Goal: Task Accomplishment & Management: Complete application form

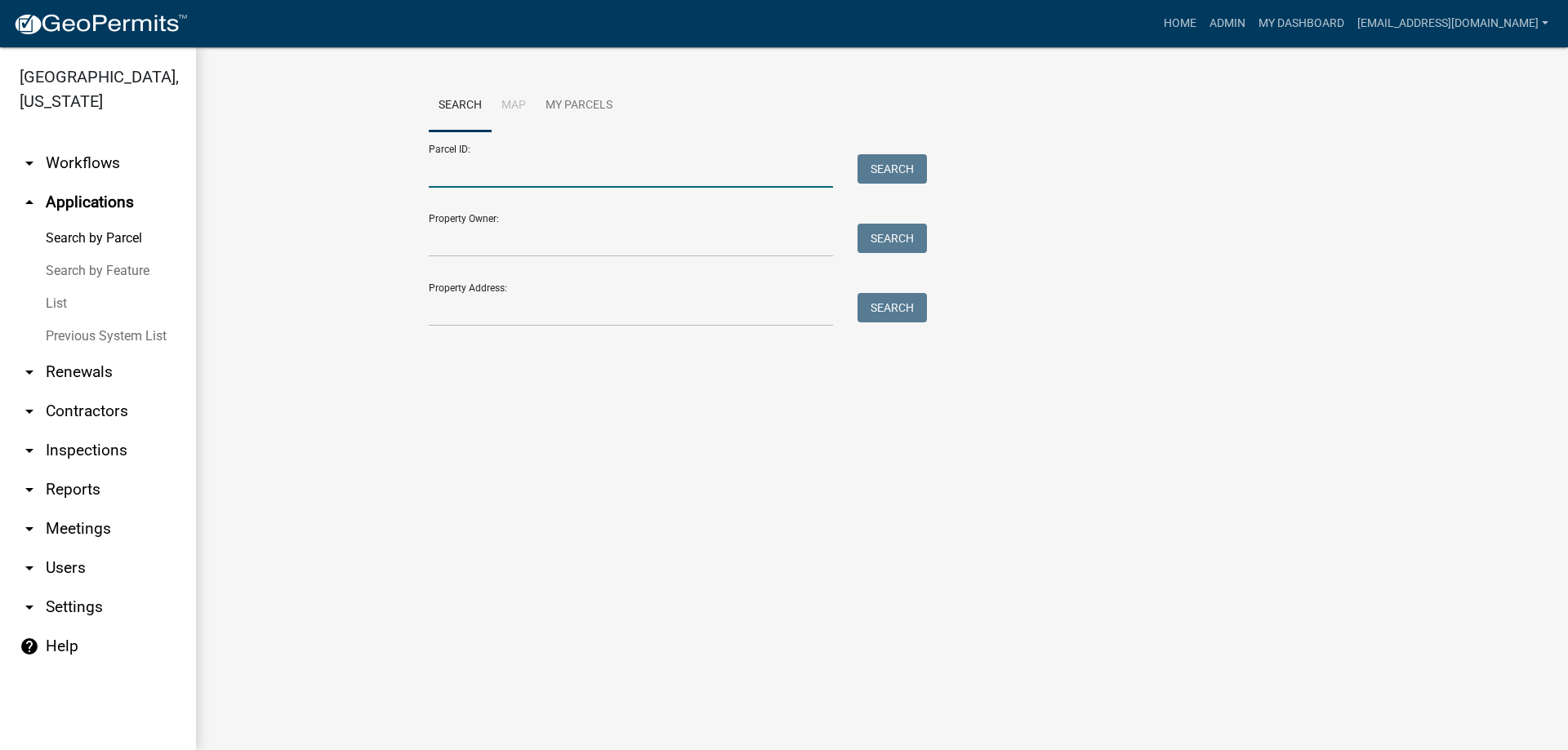
click at [506, 171] on input "Parcel ID:" at bounding box center [631, 170] width 405 height 33
click at [867, 165] on button "Search" at bounding box center [891, 168] width 69 height 29
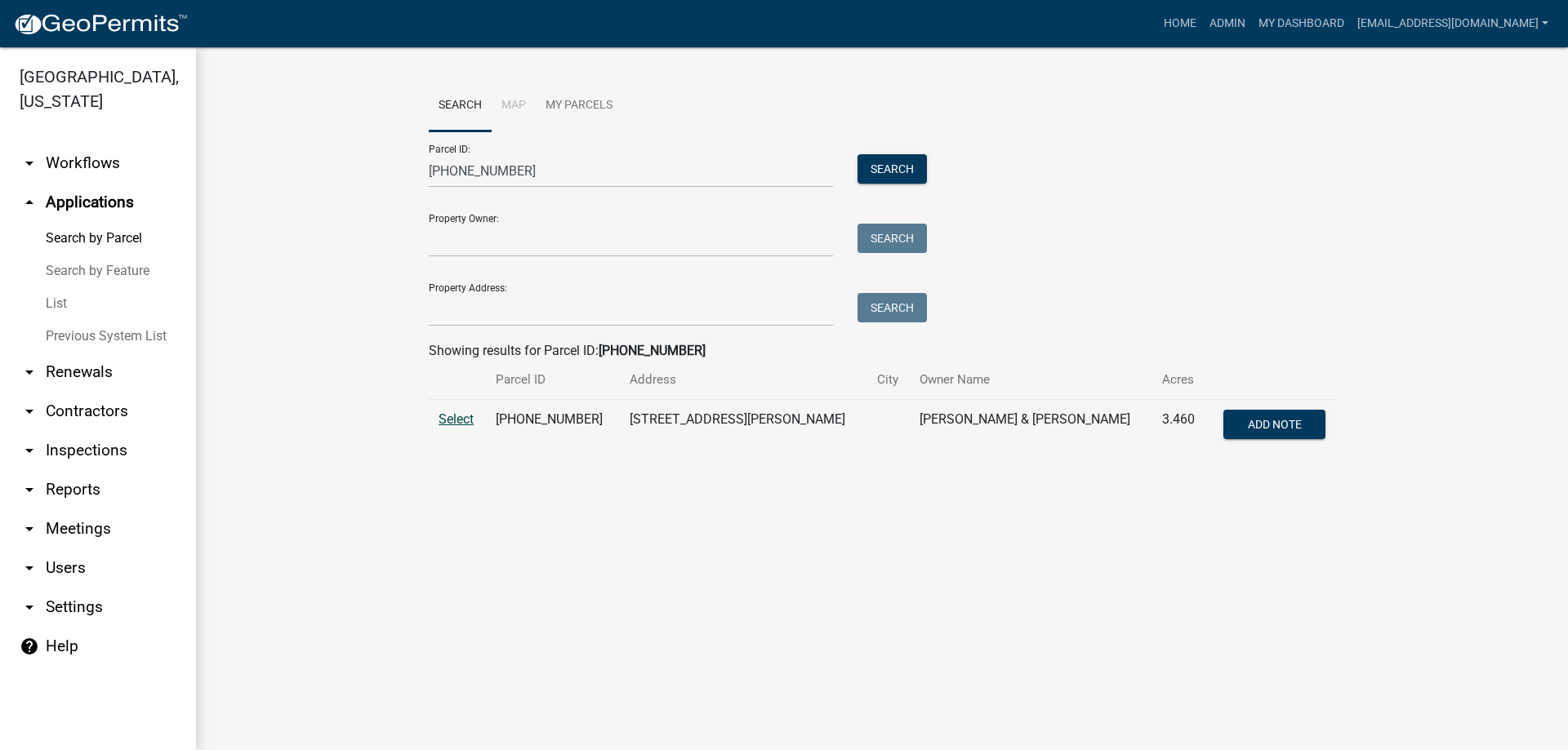
click at [450, 418] on span "Select" at bounding box center [456, 418] width 35 height 15
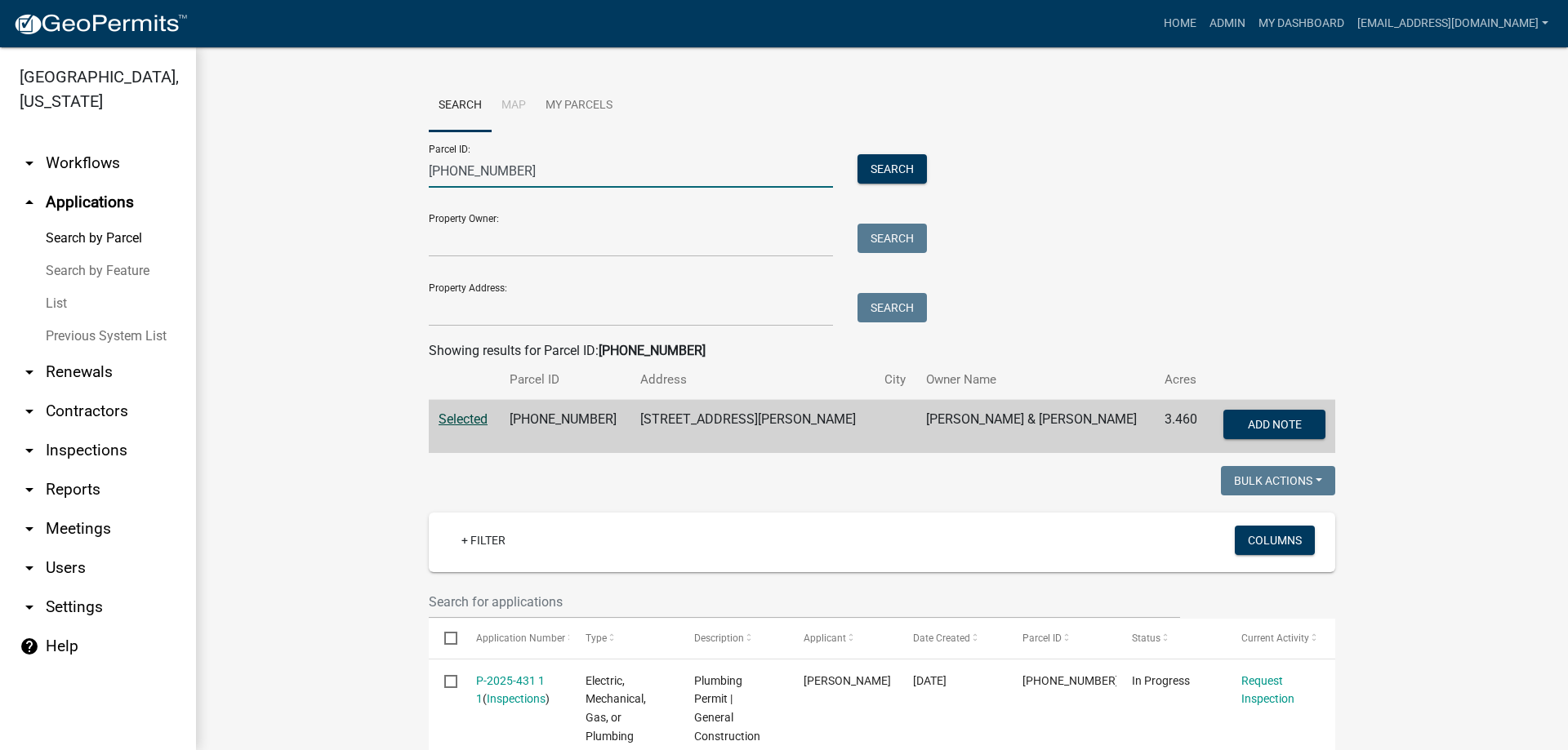
click at [543, 159] on input "123-00-00-055" at bounding box center [631, 170] width 405 height 33
type input "1"
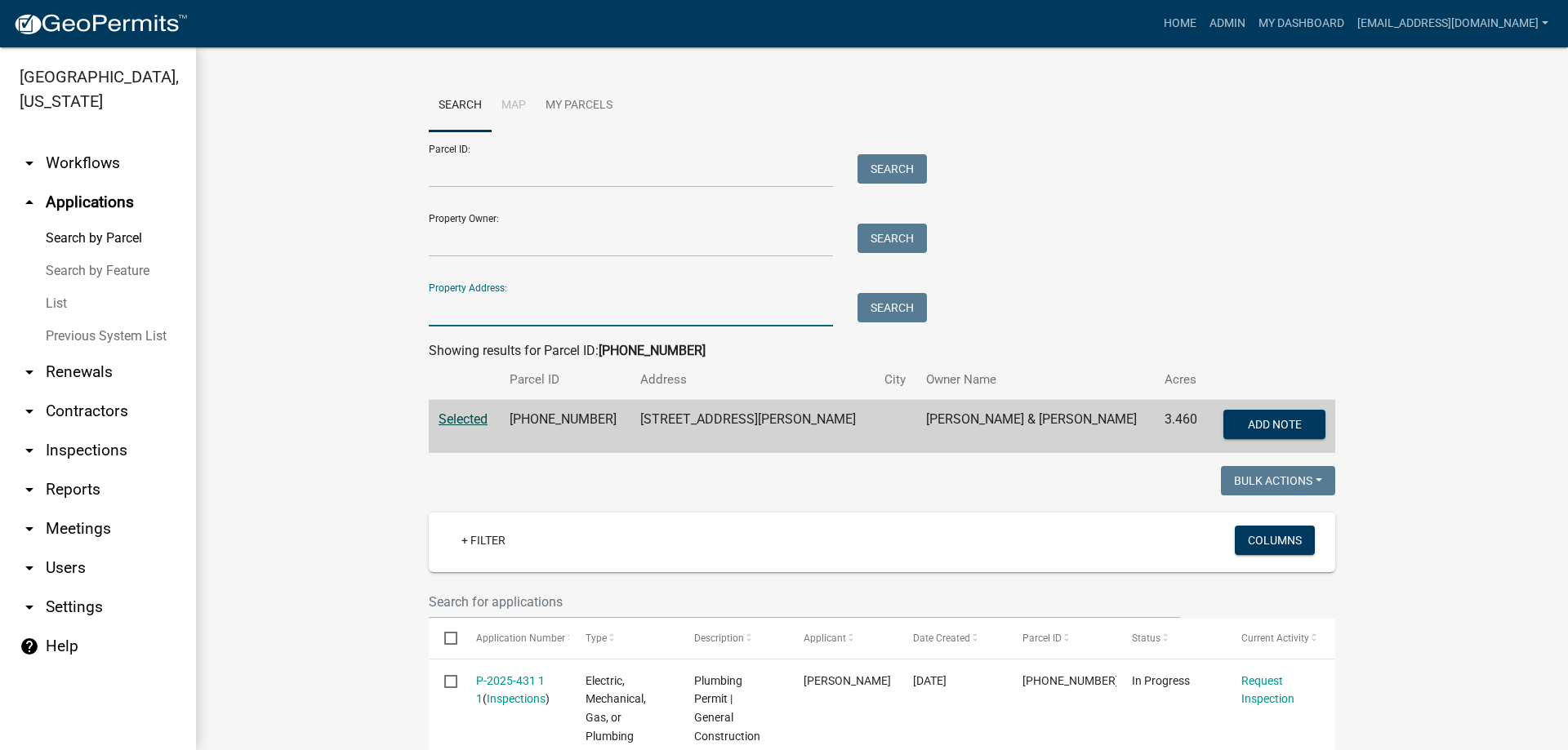
click at [480, 309] on input "Property Address:" at bounding box center [631, 309] width 405 height 33
click at [886, 303] on button "Search" at bounding box center [891, 307] width 69 height 29
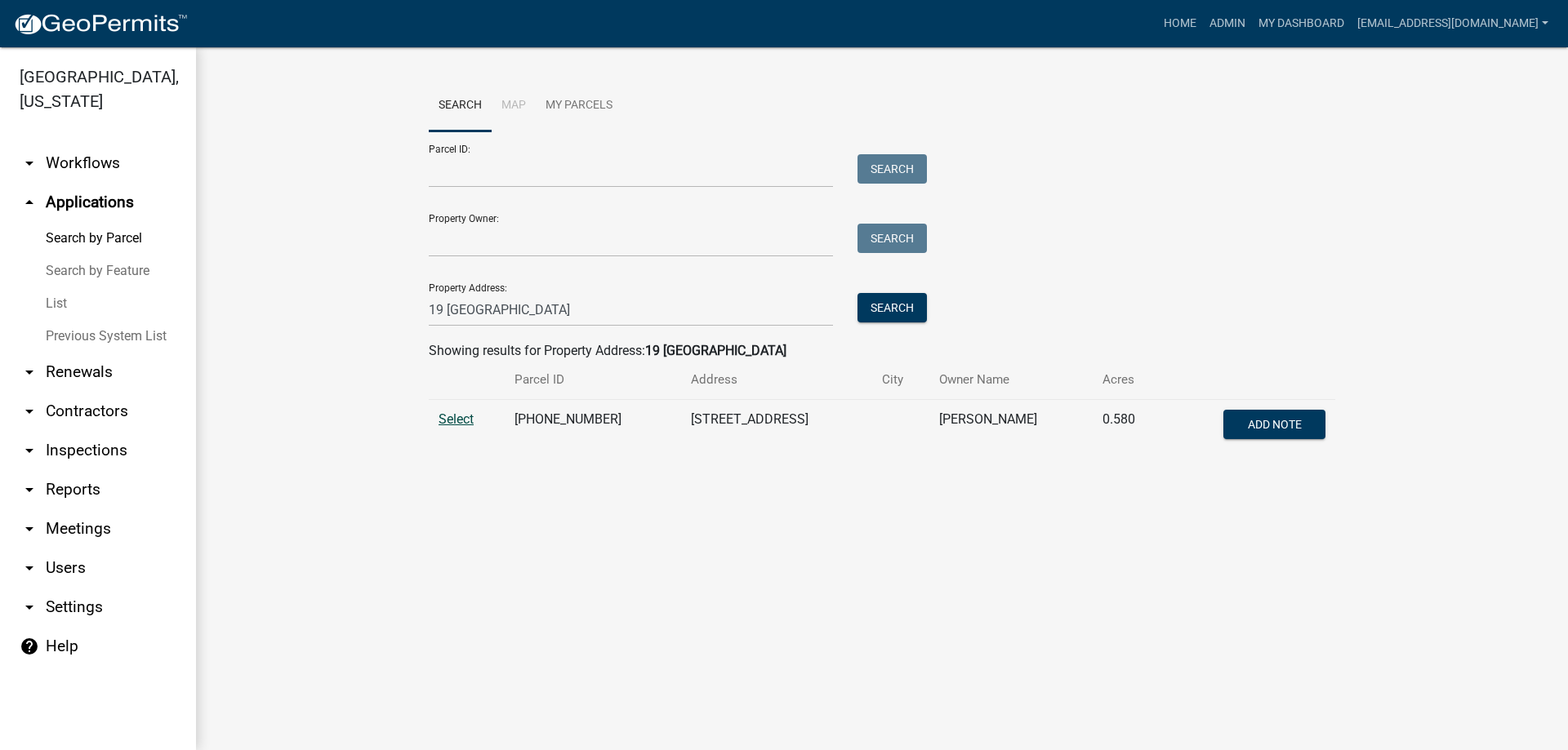
click at [456, 419] on span "Select" at bounding box center [456, 418] width 35 height 15
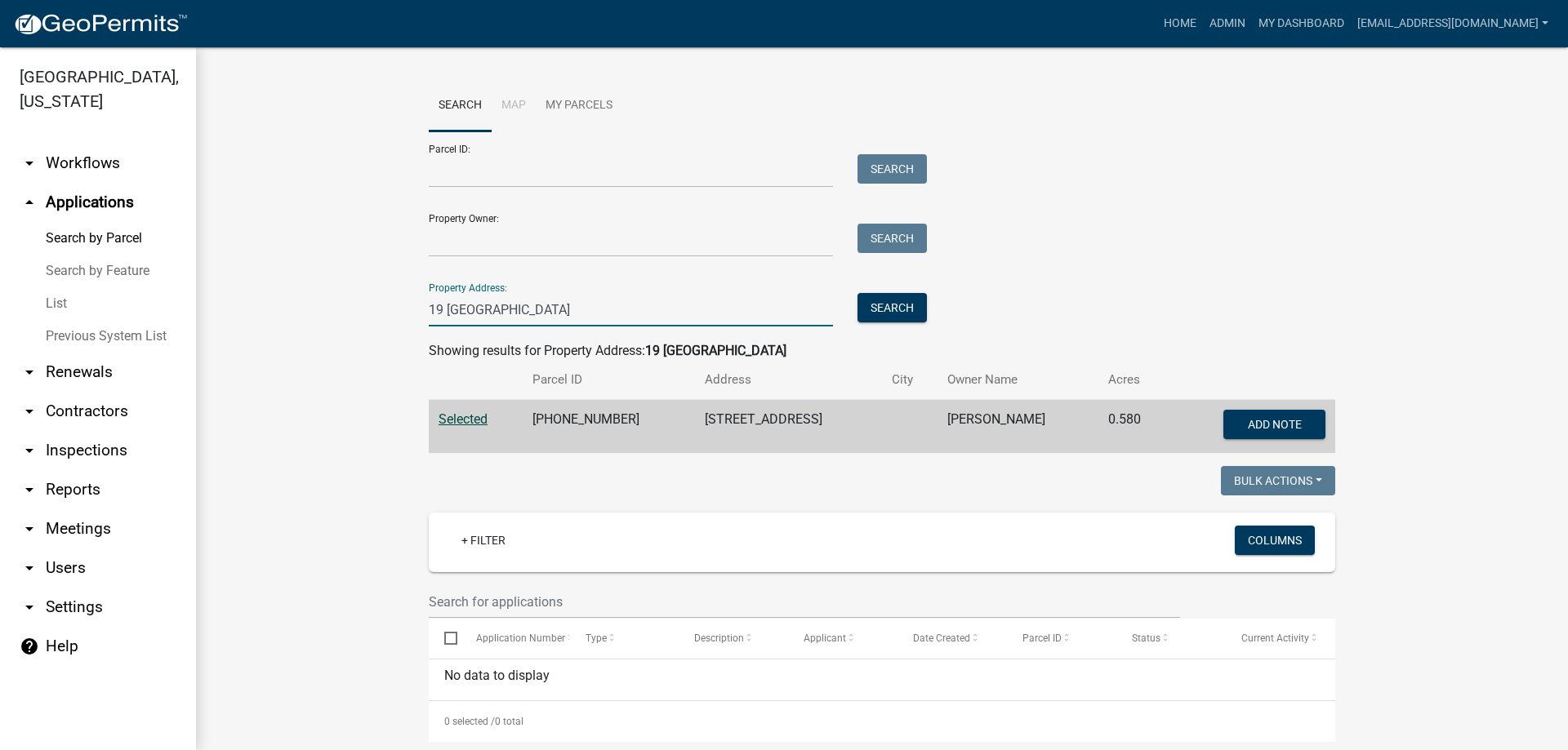
click at [436, 311] on input "19 abbeville" at bounding box center [631, 309] width 405 height 33
click at [896, 309] on button "Search" at bounding box center [891, 307] width 69 height 29
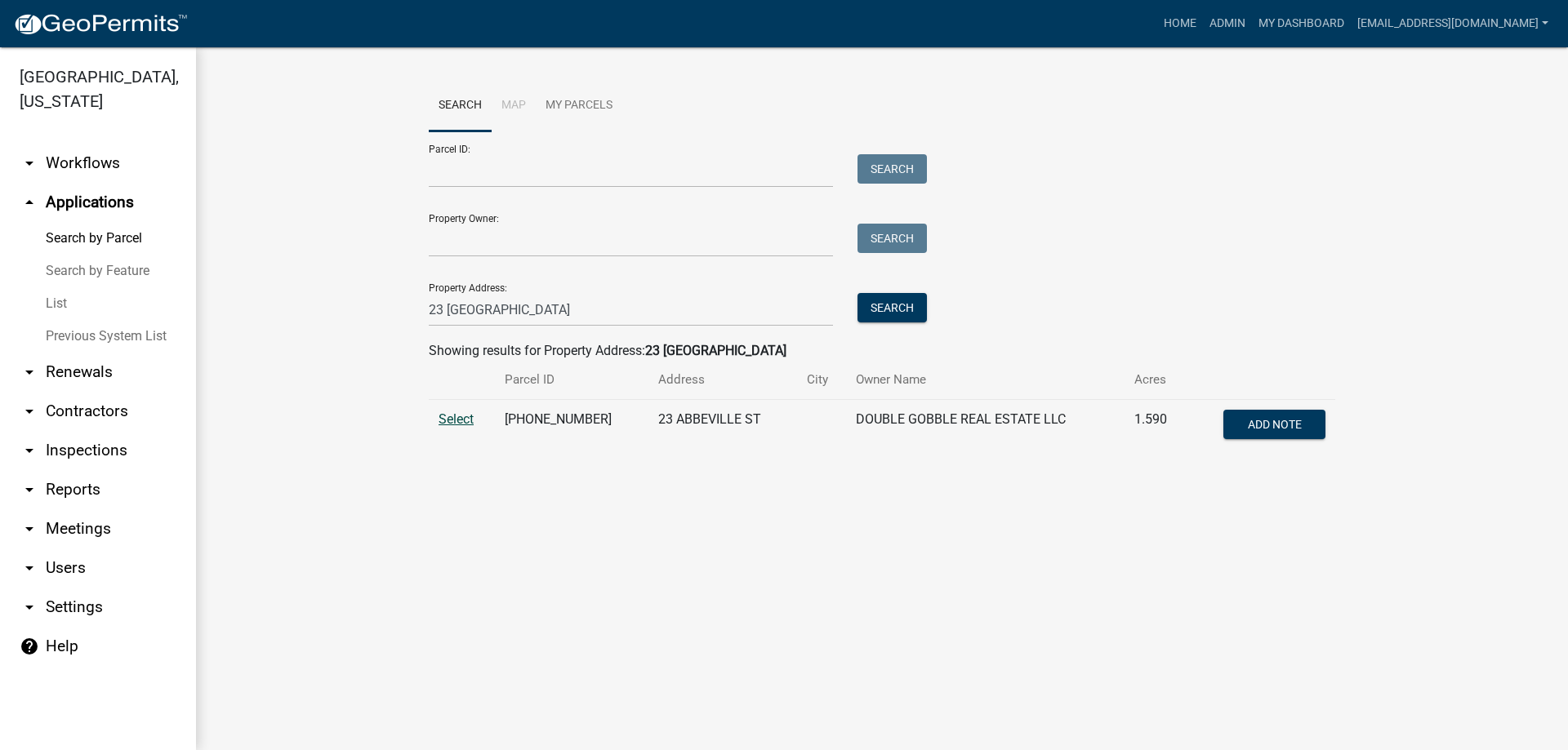
click at [452, 416] on span "Select" at bounding box center [456, 418] width 35 height 15
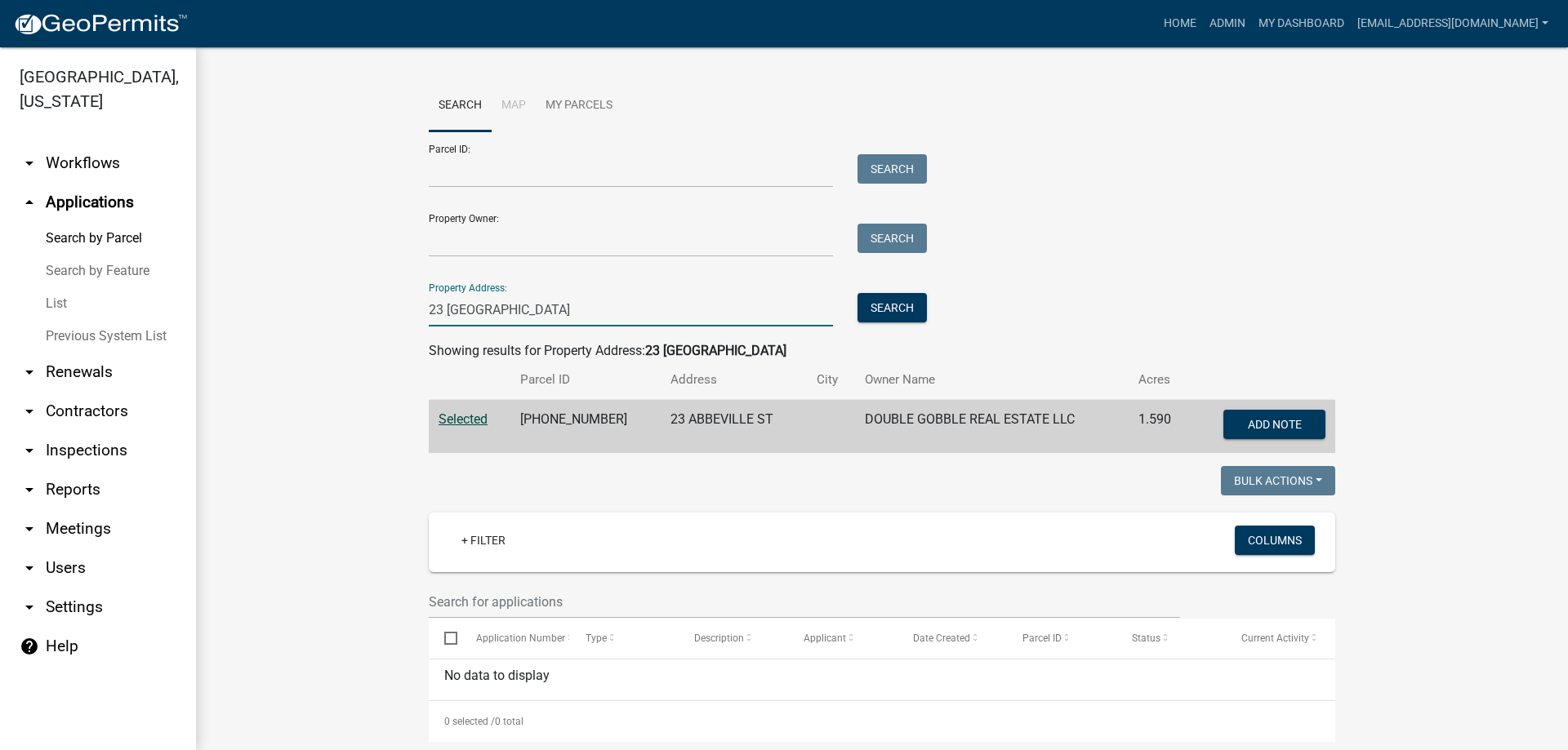
click at [437, 313] on input "23 abbeville" at bounding box center [631, 309] width 405 height 33
click at [881, 307] on button "Search" at bounding box center [891, 307] width 69 height 29
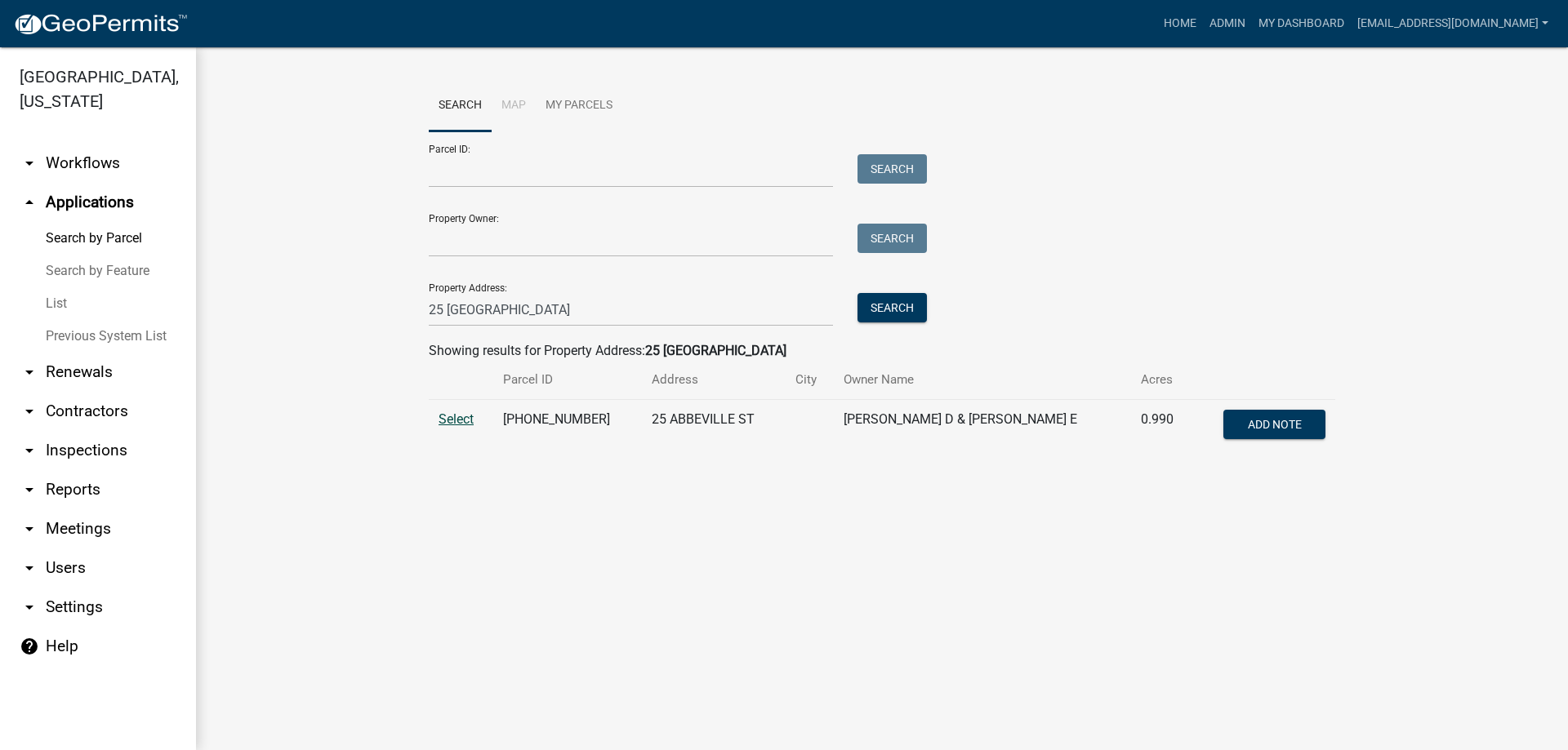
click at [456, 415] on span "Select" at bounding box center [456, 418] width 35 height 15
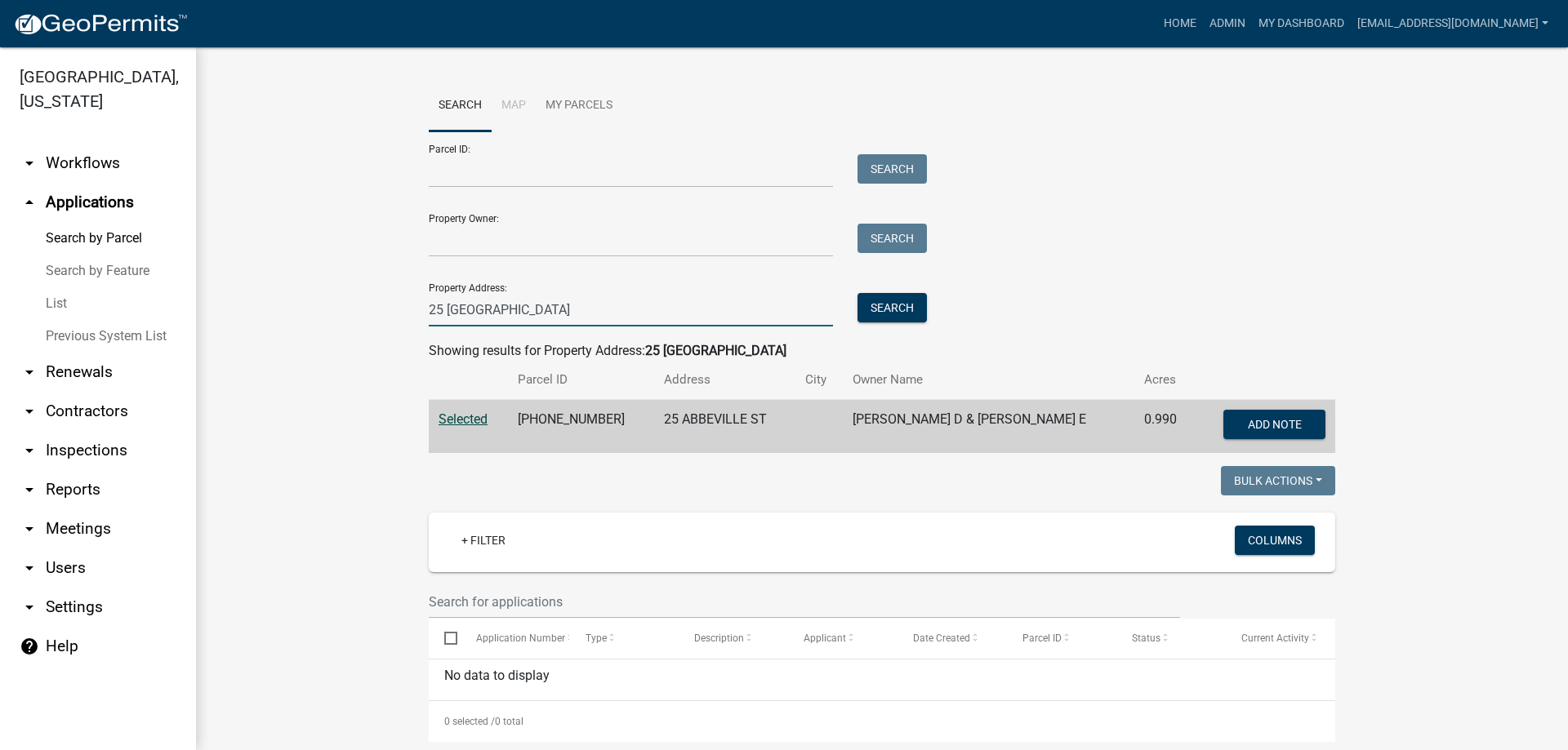
click at [433, 313] on input "25 abbeville" at bounding box center [631, 309] width 405 height 33
type input "31 abbeville"
click at [886, 302] on button "Search" at bounding box center [891, 307] width 69 height 29
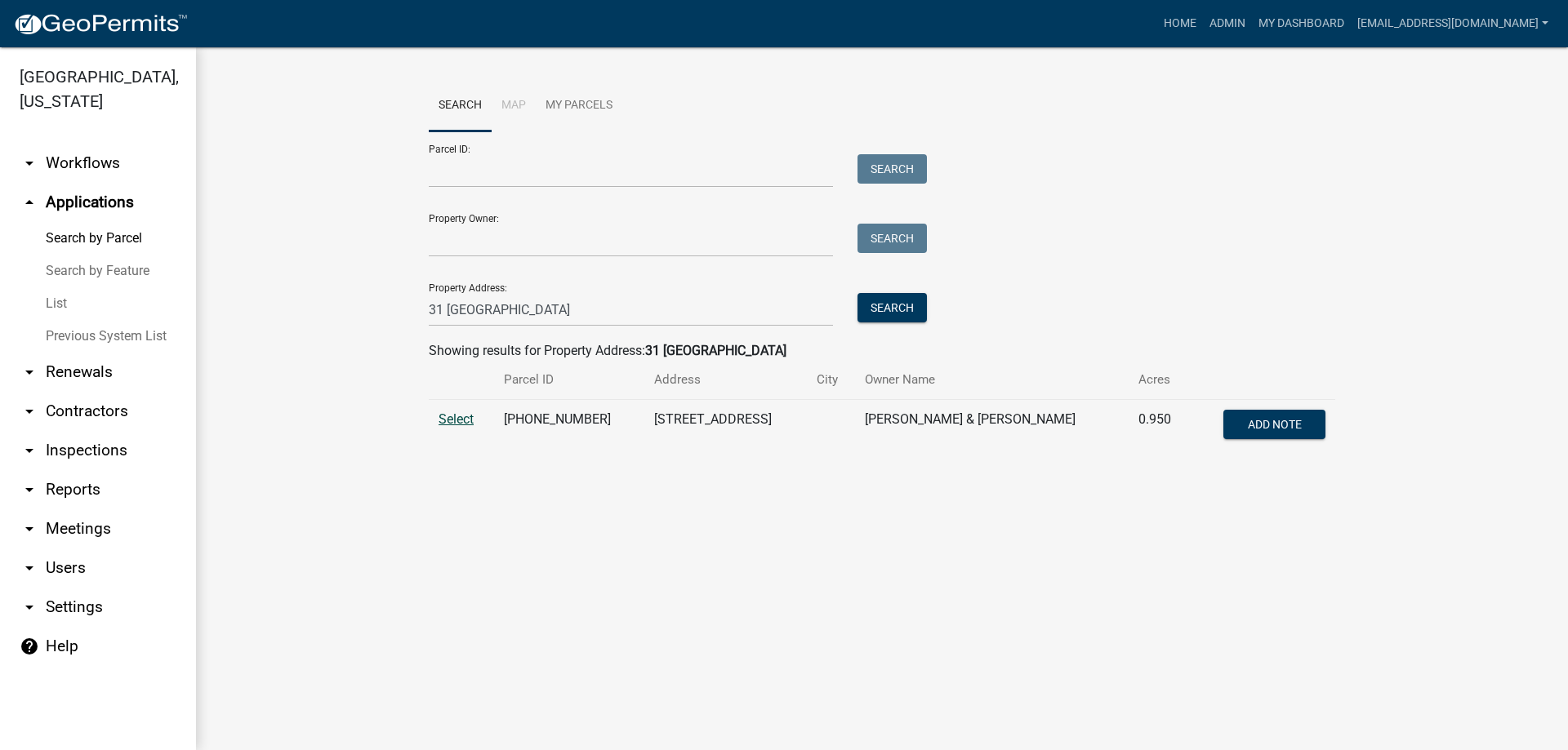
click at [451, 418] on span "Select" at bounding box center [456, 418] width 35 height 15
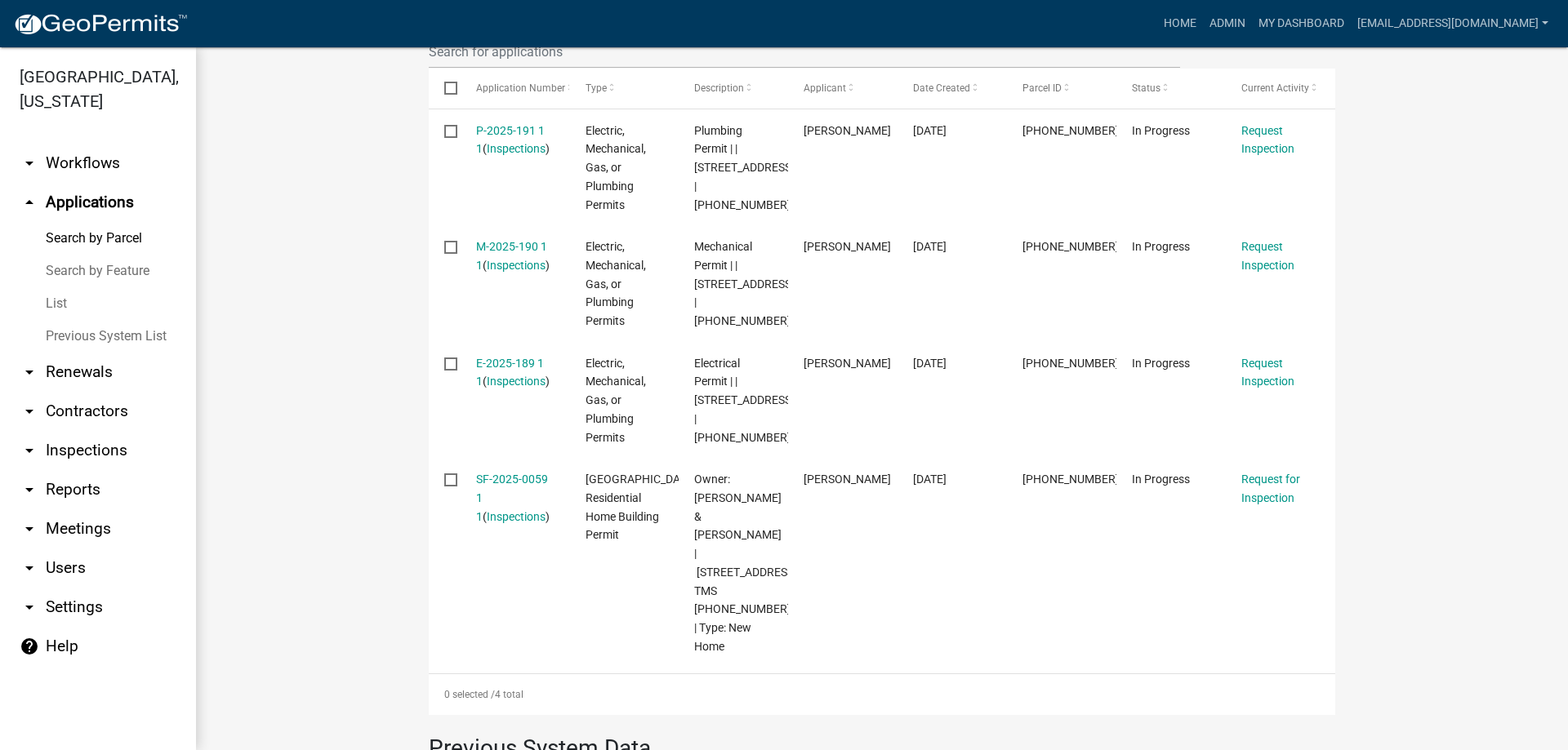
scroll to position [571, 0]
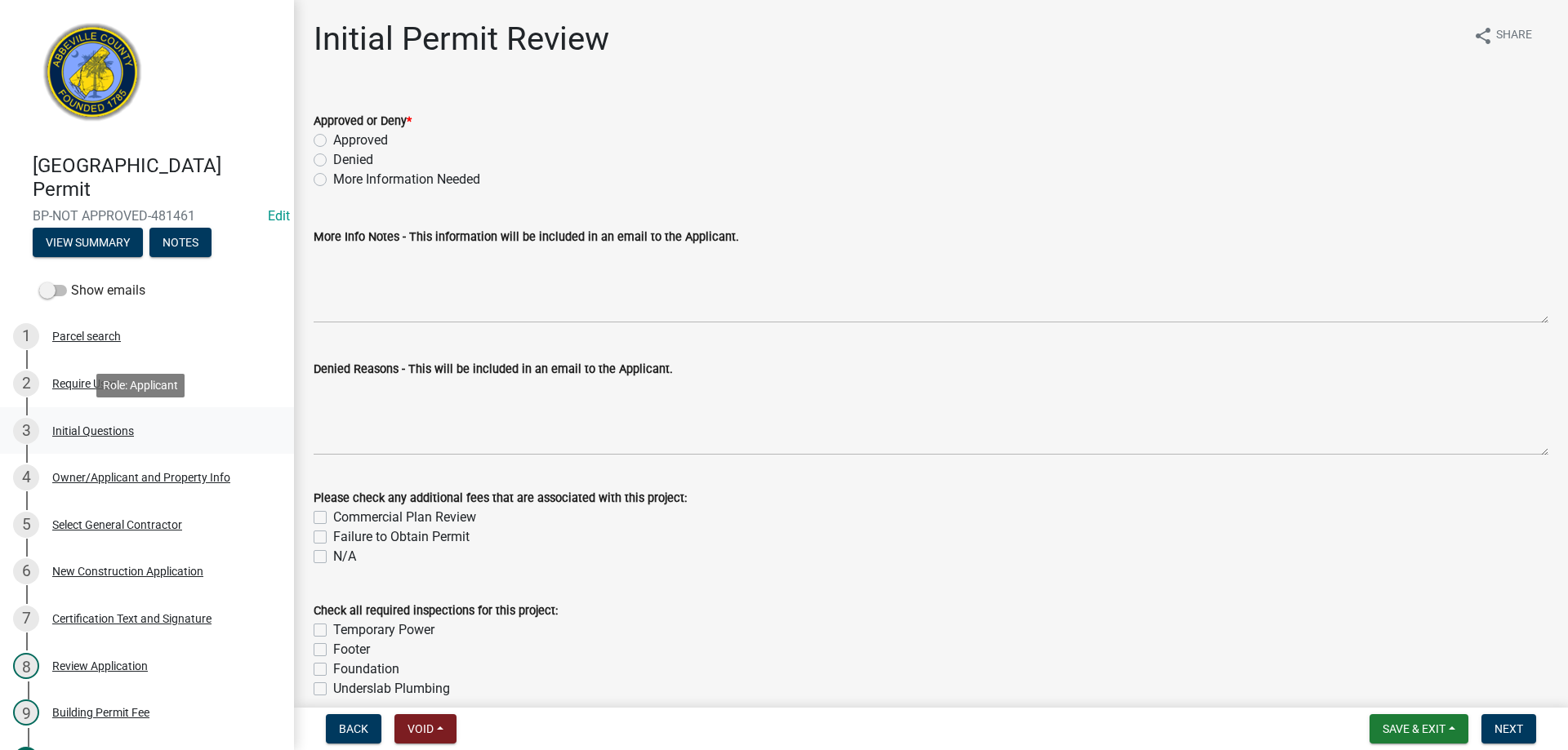
click at [93, 429] on div "Initial Questions" at bounding box center [93, 431] width 81 height 11
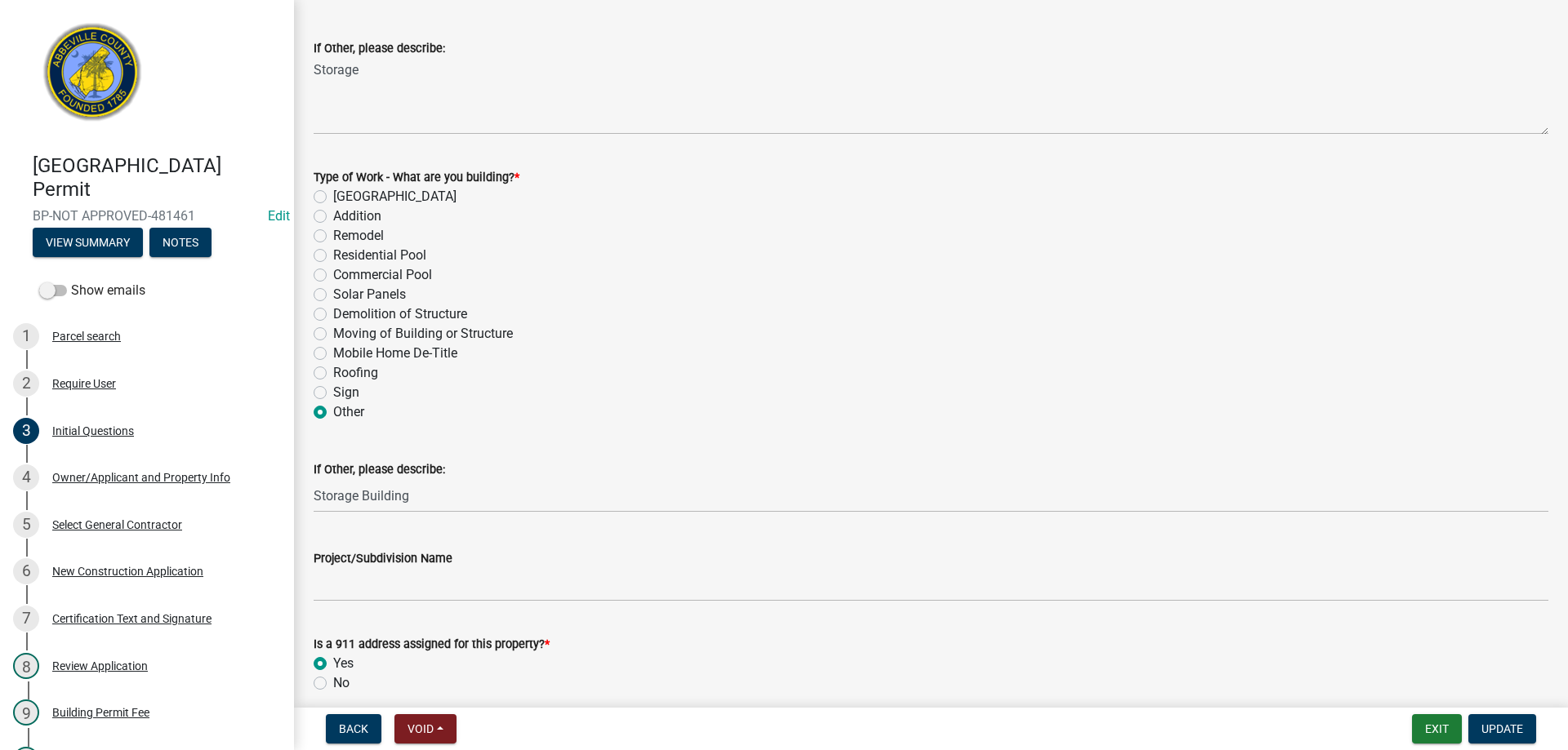
scroll to position [708, 0]
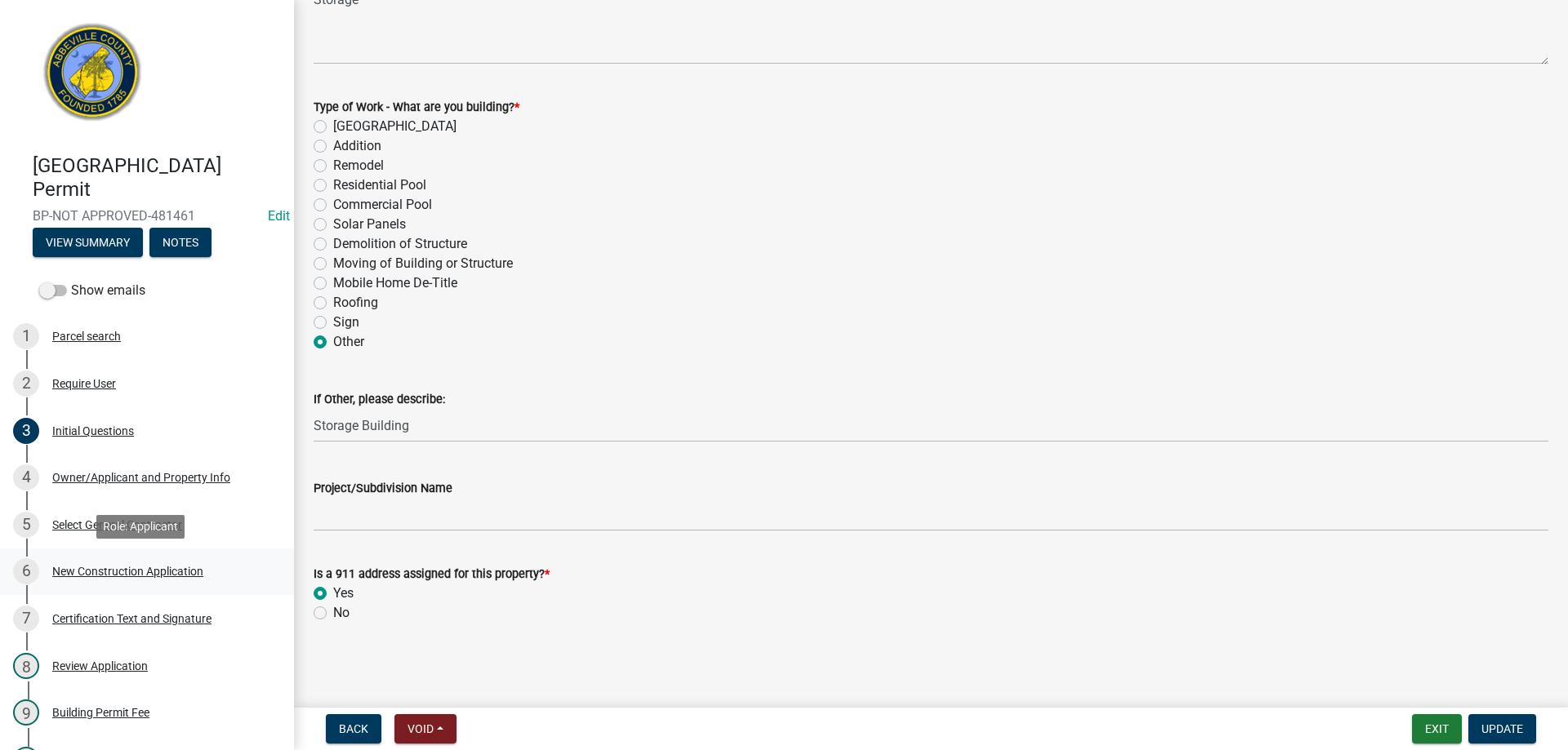
click at [74, 572] on div "New Construction Application" at bounding box center [128, 571] width 151 height 11
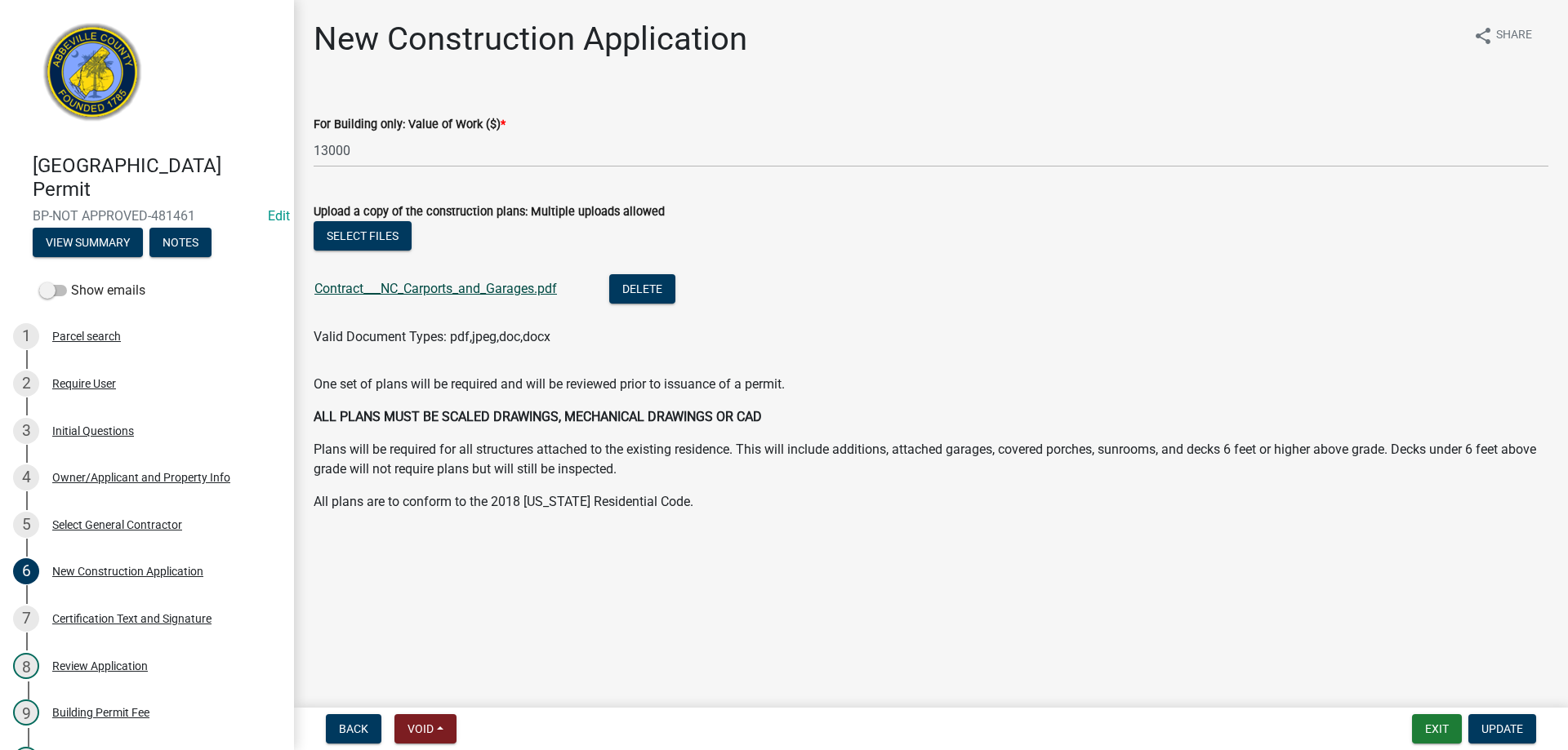
click at [396, 287] on link "Contract___NC_Carports_and_Garages.pdf" at bounding box center [436, 288] width 243 height 15
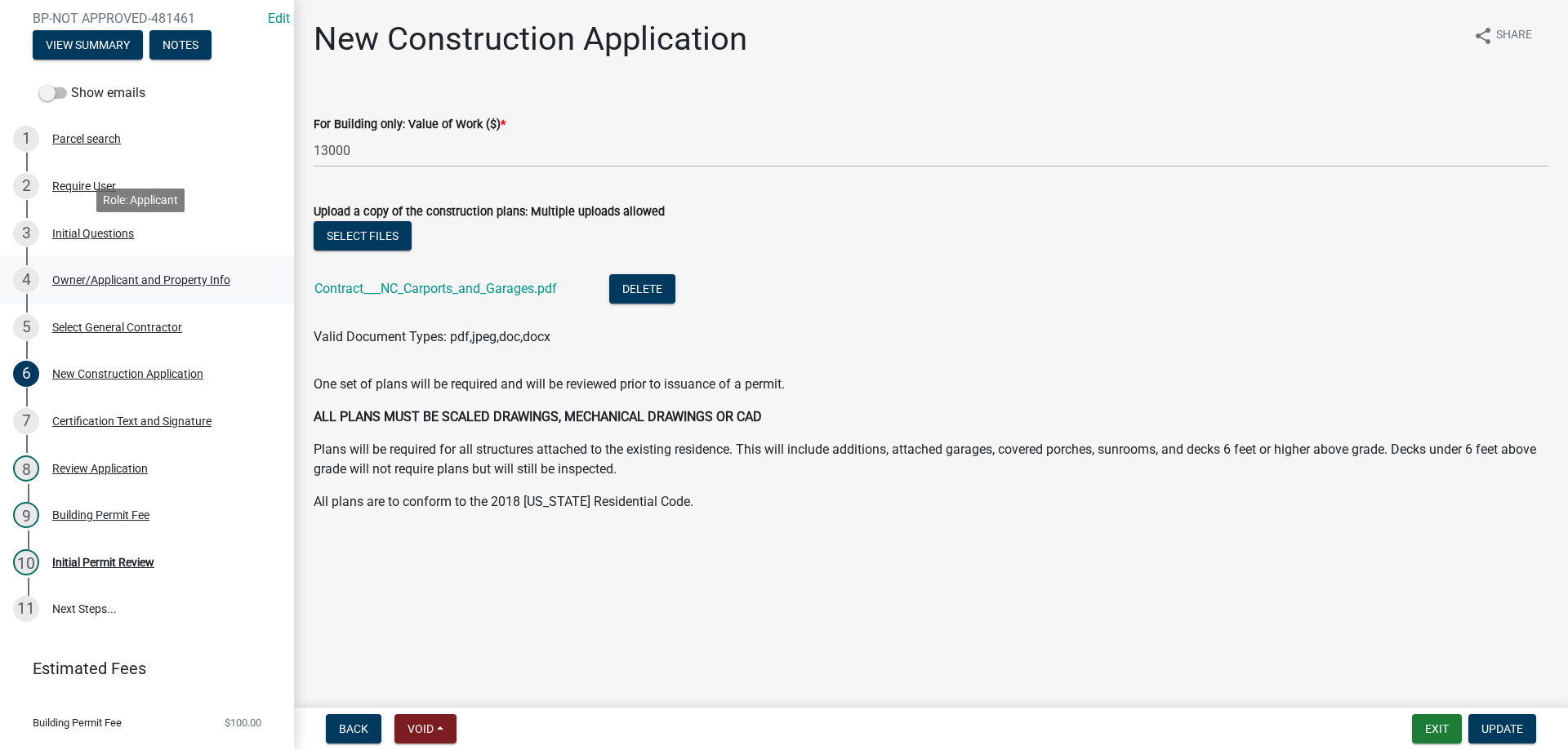
scroll to position [231, 0]
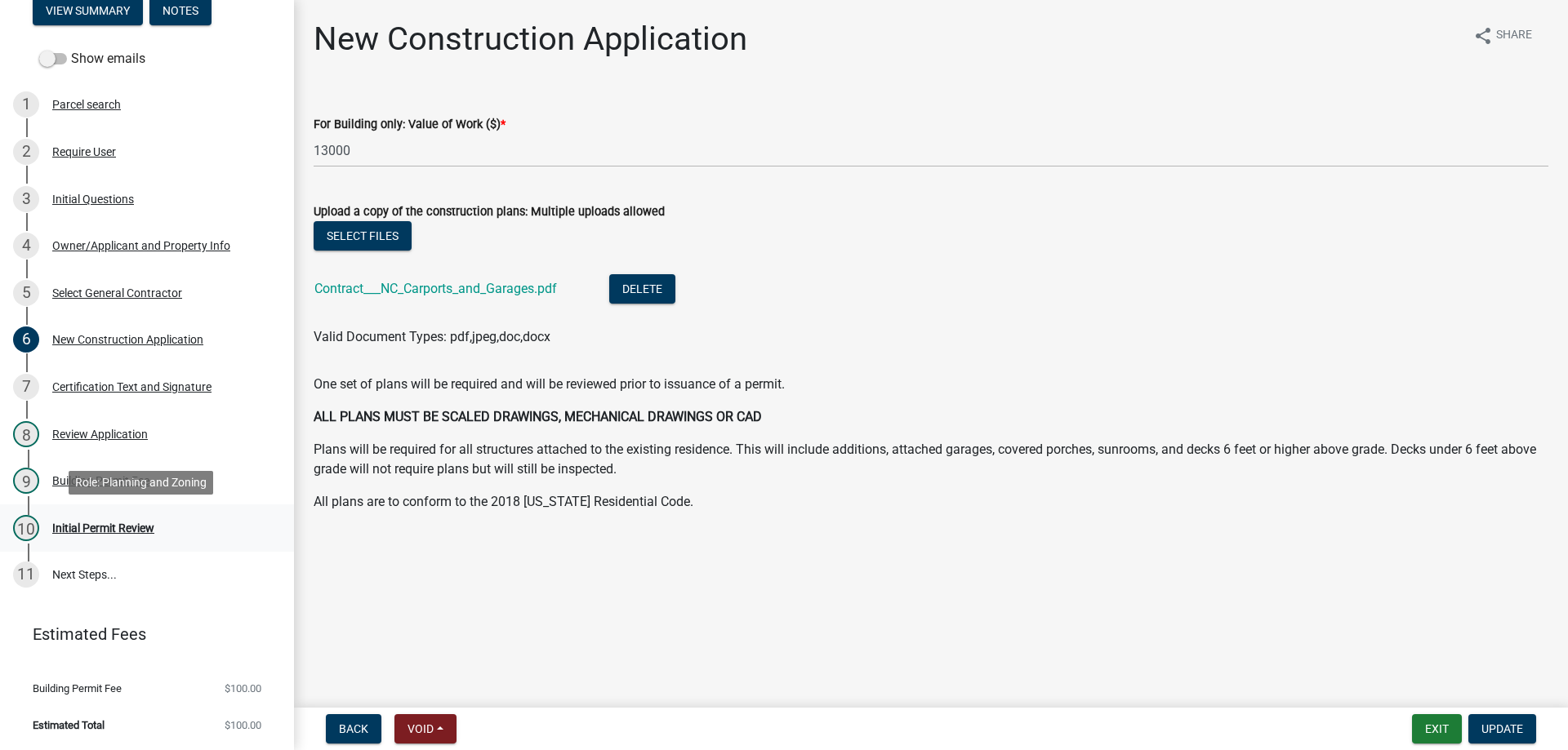
click at [87, 525] on div "Initial Permit Review" at bounding box center [103, 528] width 102 height 11
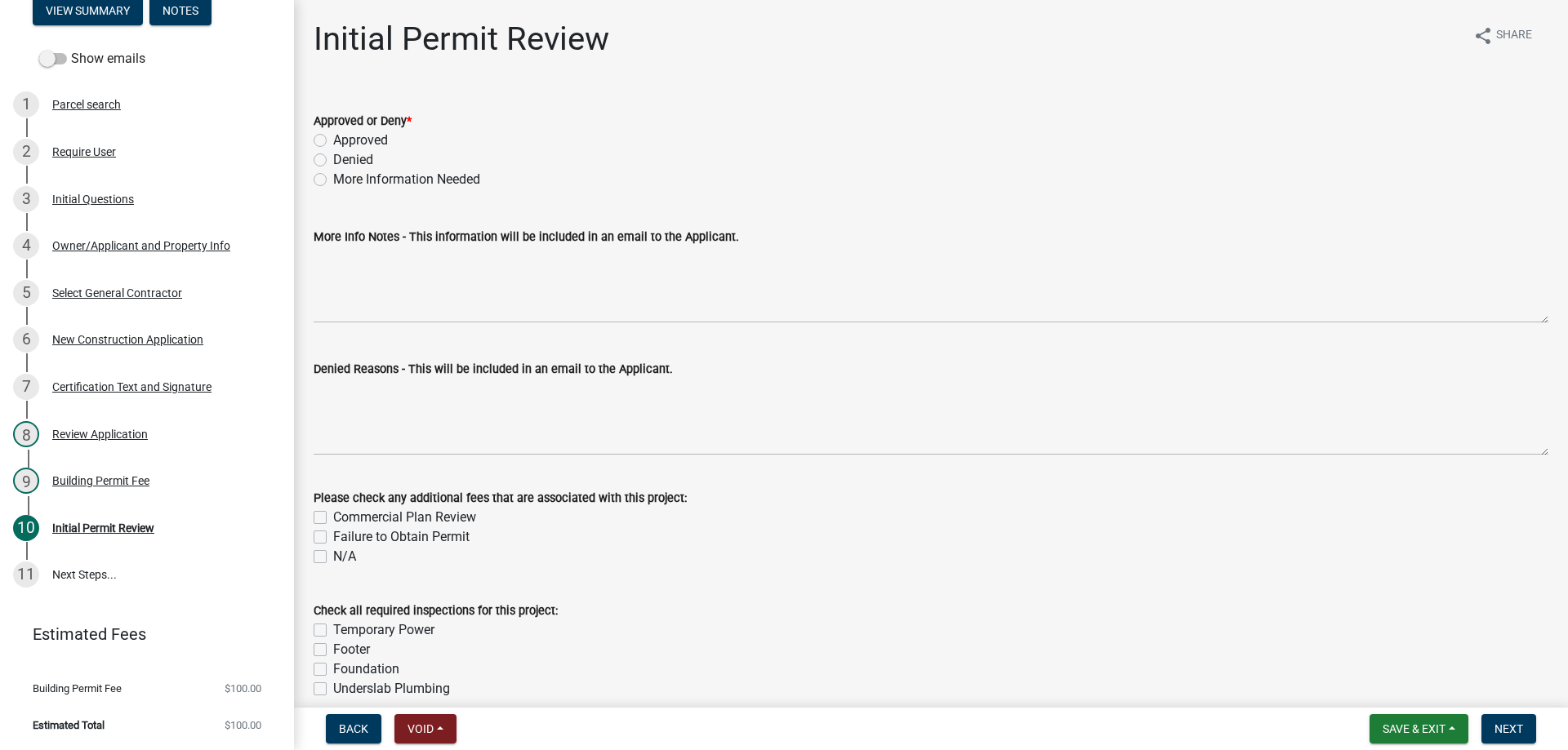
click at [334, 141] on label "Approved" at bounding box center [361, 140] width 55 height 20
click at [334, 141] on input "Approved" at bounding box center [338, 135] width 10 height 10
radio input "true"
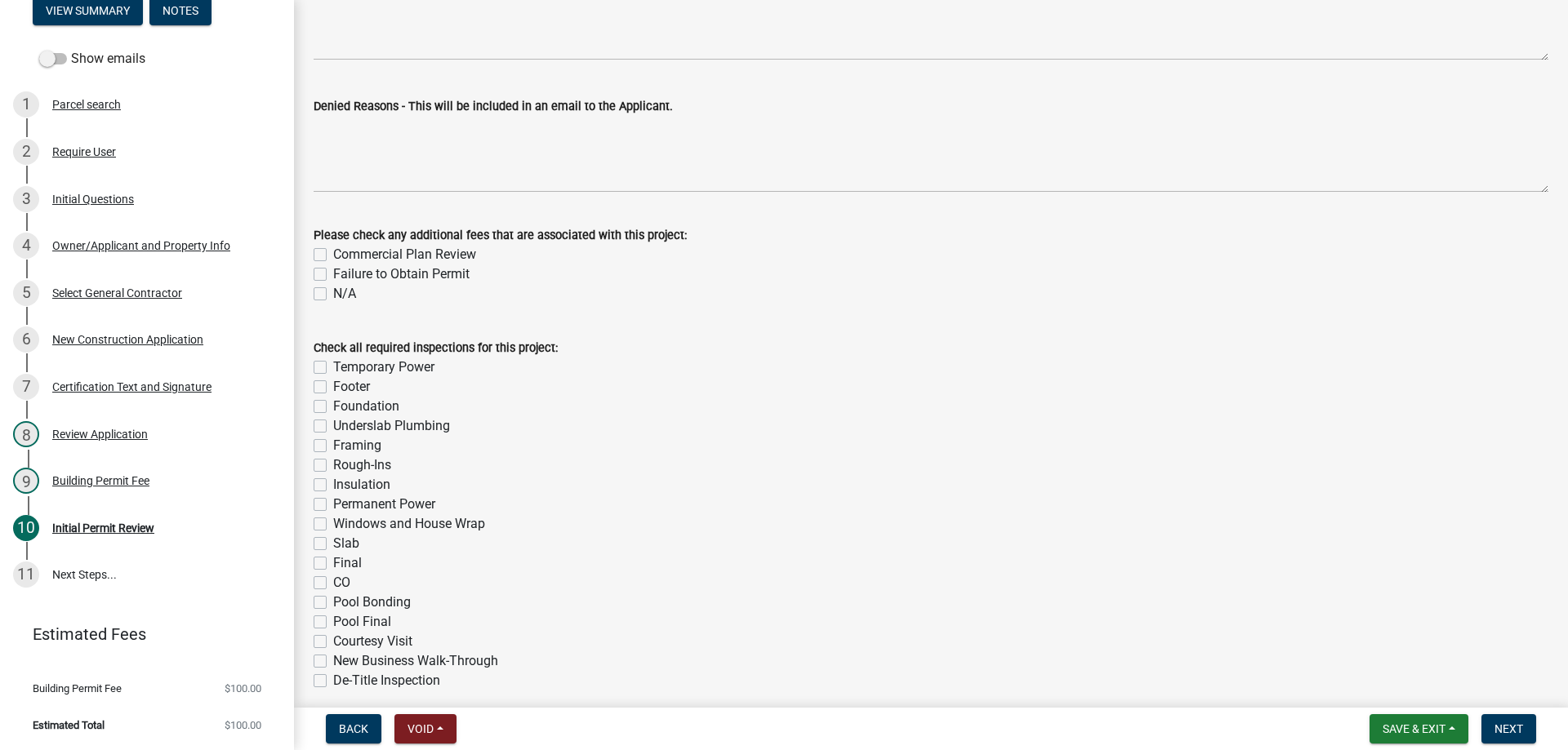
scroll to position [327, 0]
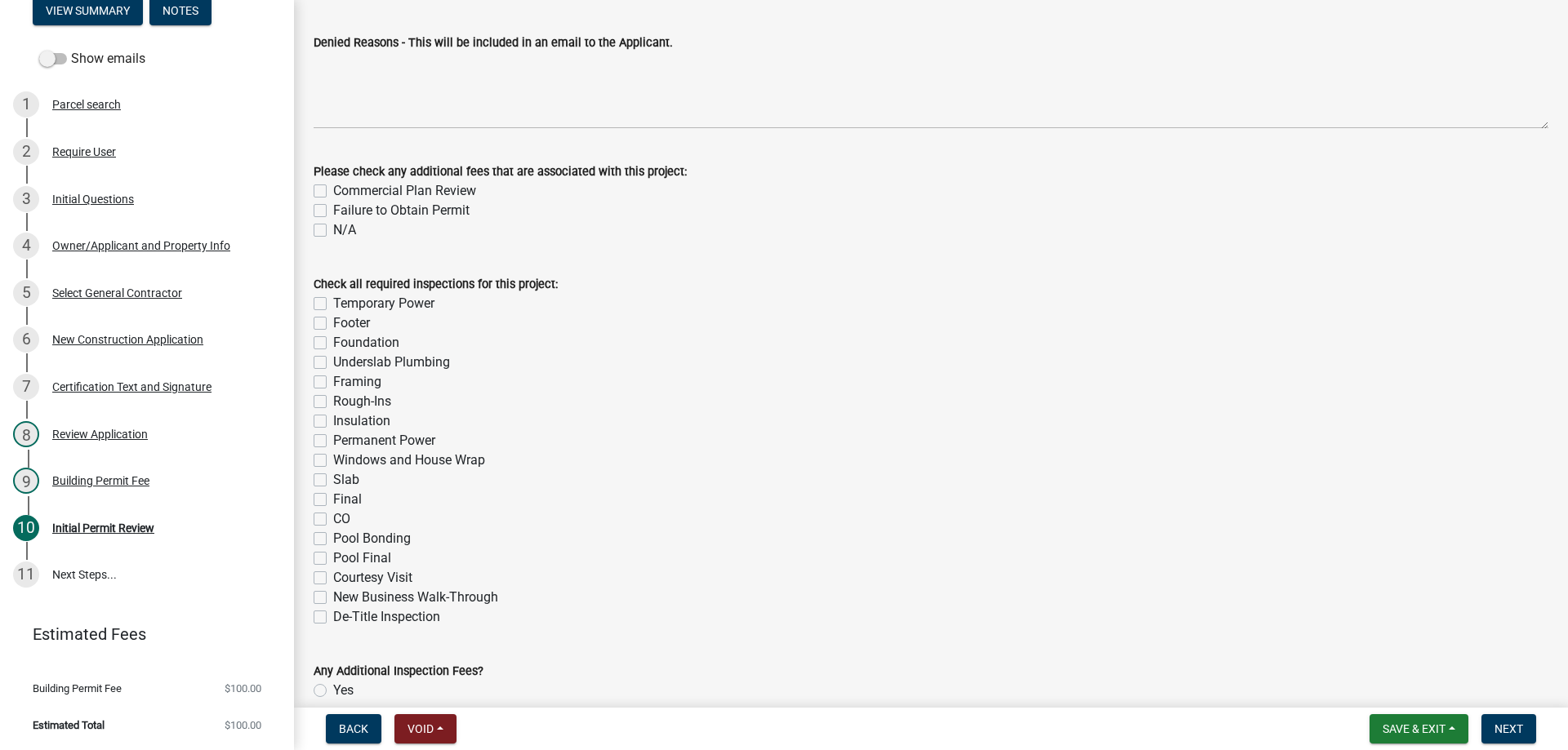
click at [334, 229] on label "N/A" at bounding box center [345, 230] width 23 height 20
click at [334, 229] on input "N/A" at bounding box center [338, 225] width 10 height 10
checkbox input "true"
checkbox input "false"
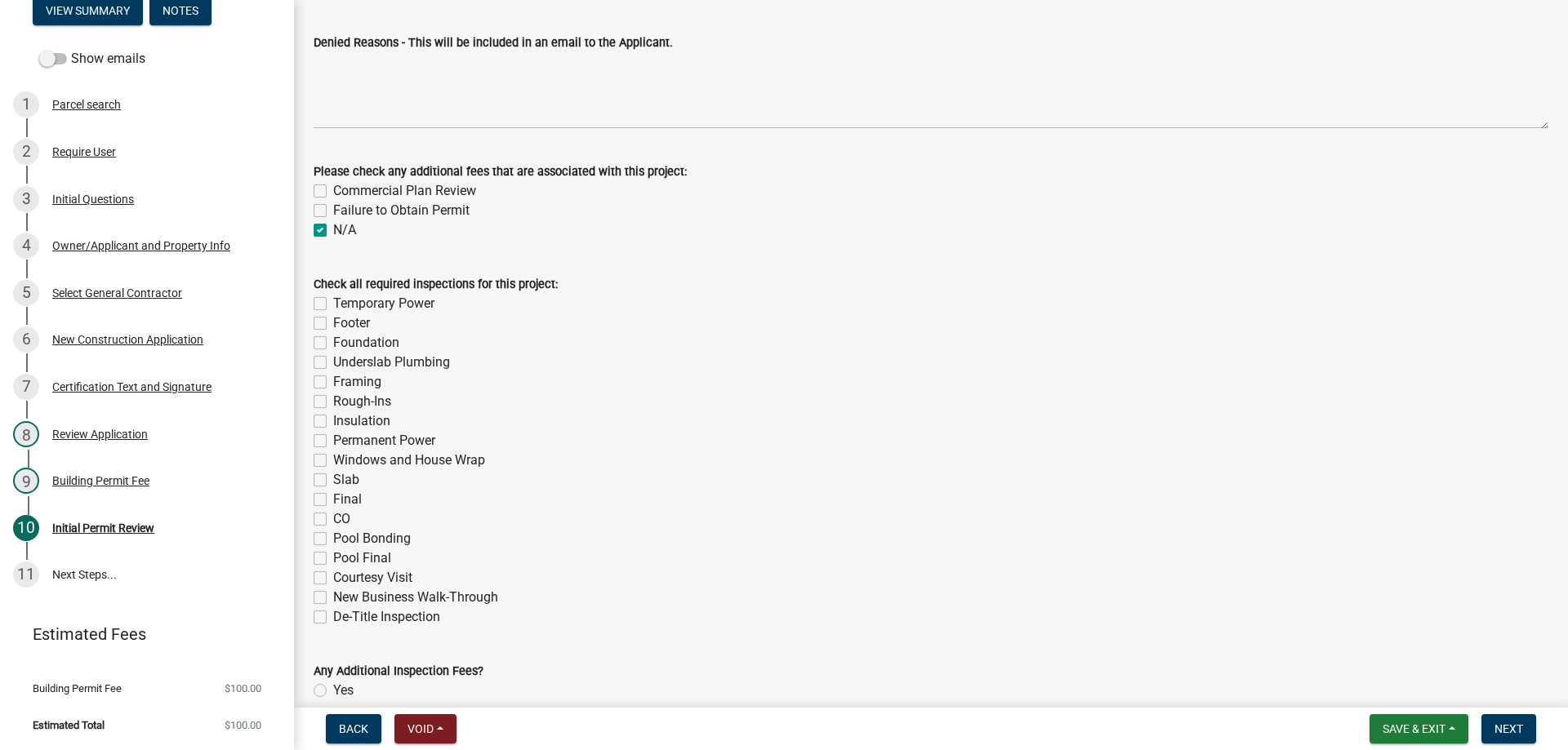
checkbox input "true"
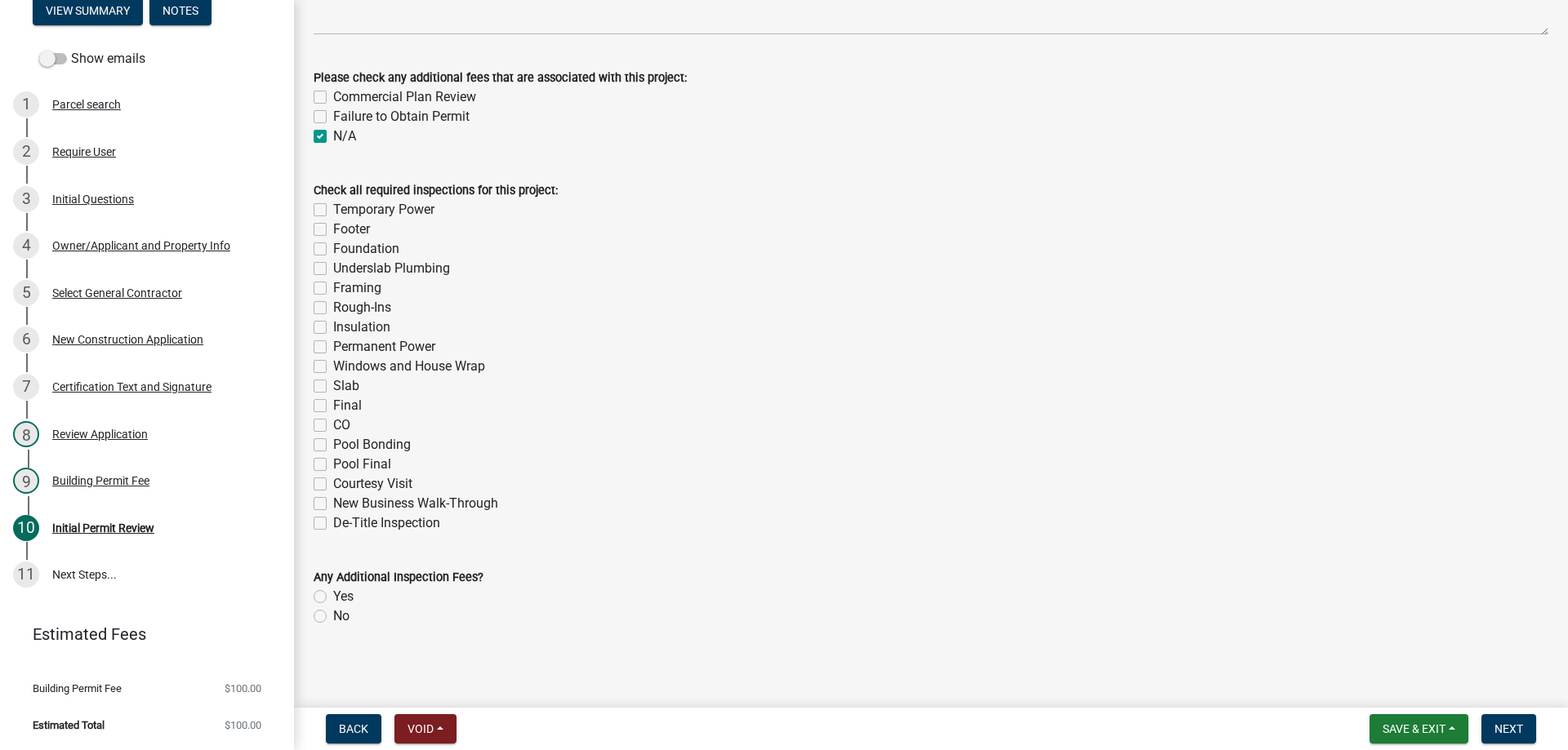
scroll to position [423, 0]
drag, startPoint x: 317, startPoint y: 384, endPoint x: 327, endPoint y: 398, distance: 17.2
click at [334, 385] on label "Slab" at bounding box center [347, 383] width 26 height 20
click at [334, 384] on input "Slab" at bounding box center [338, 378] width 10 height 10
checkbox input "true"
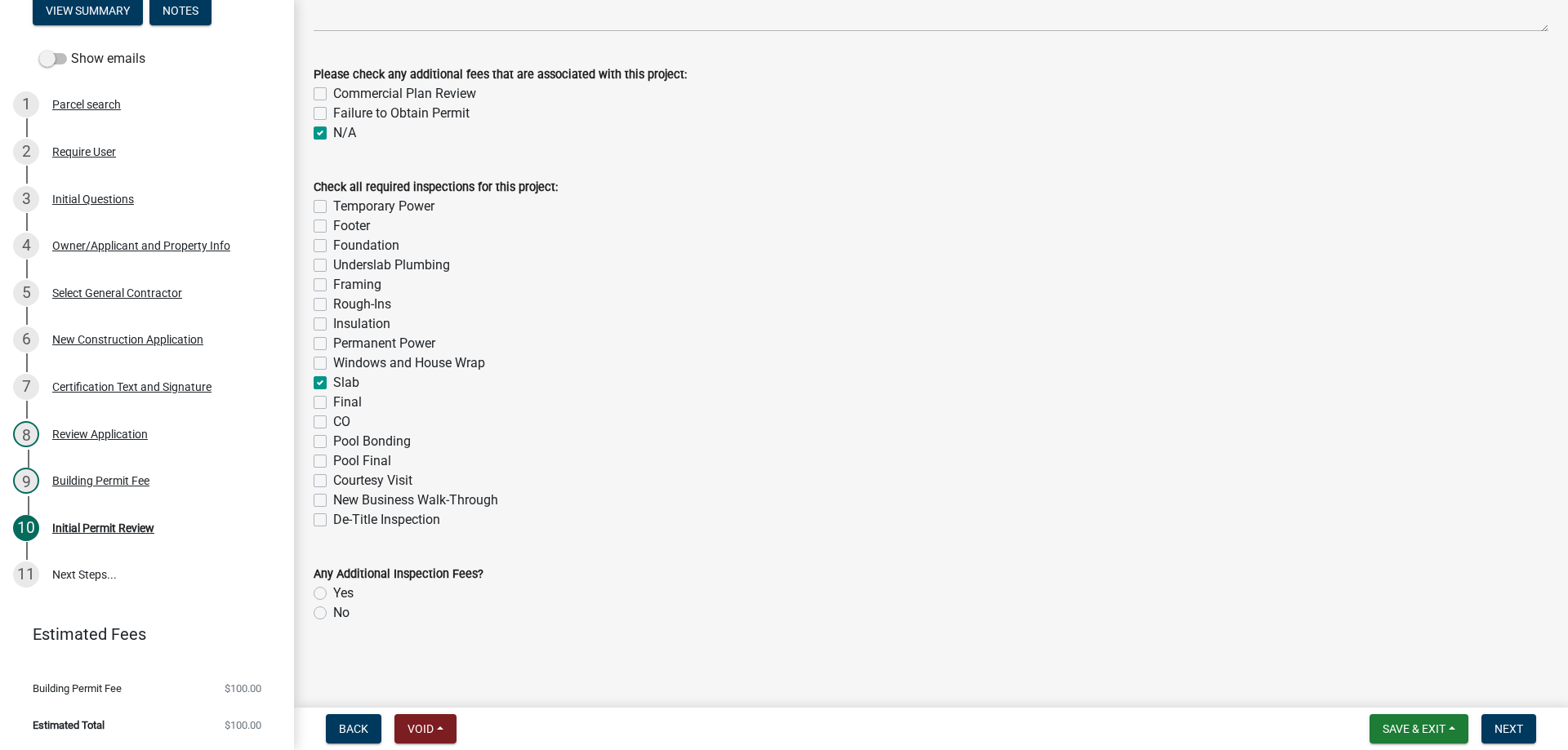
checkbox input "false"
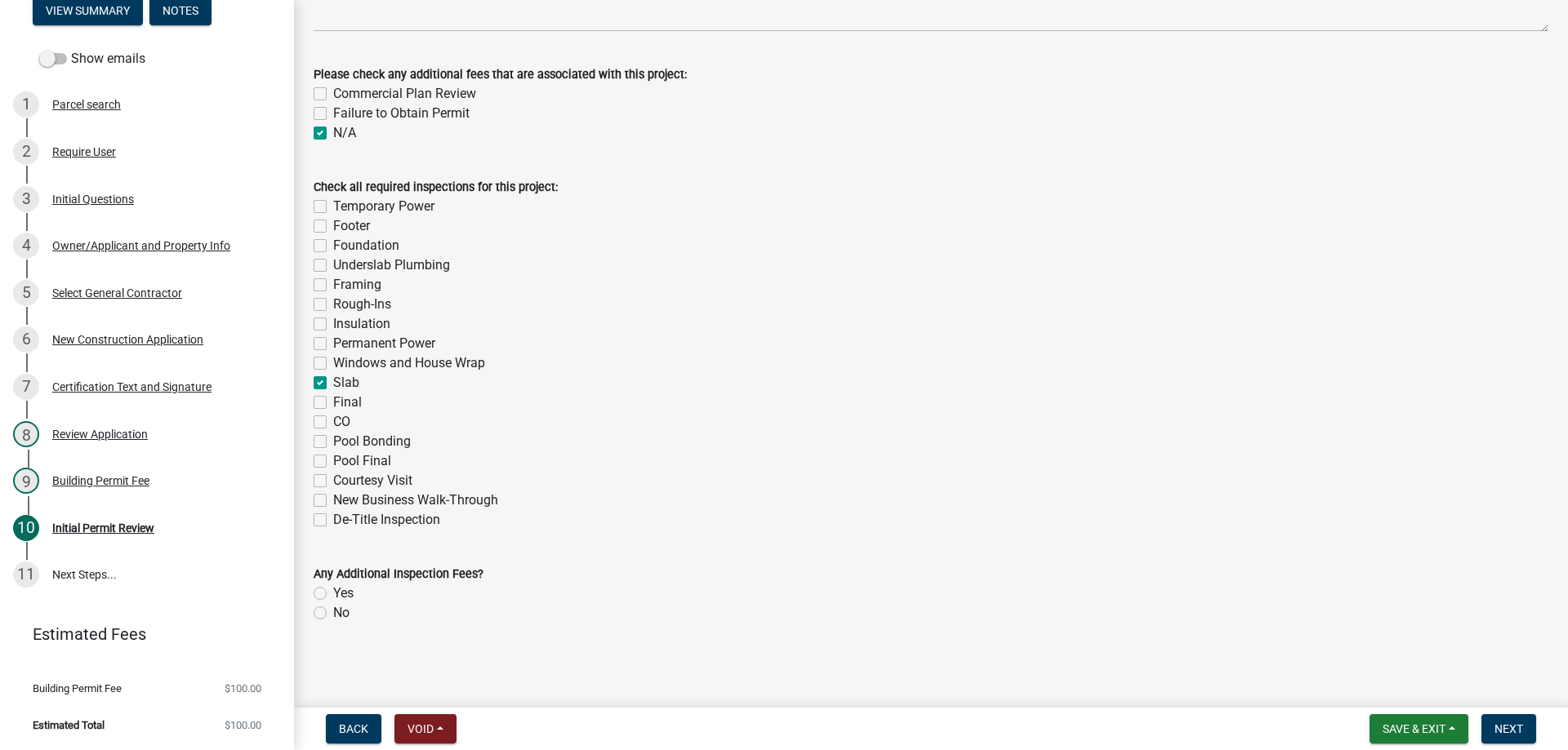
checkbox input "false"
checkbox input "true"
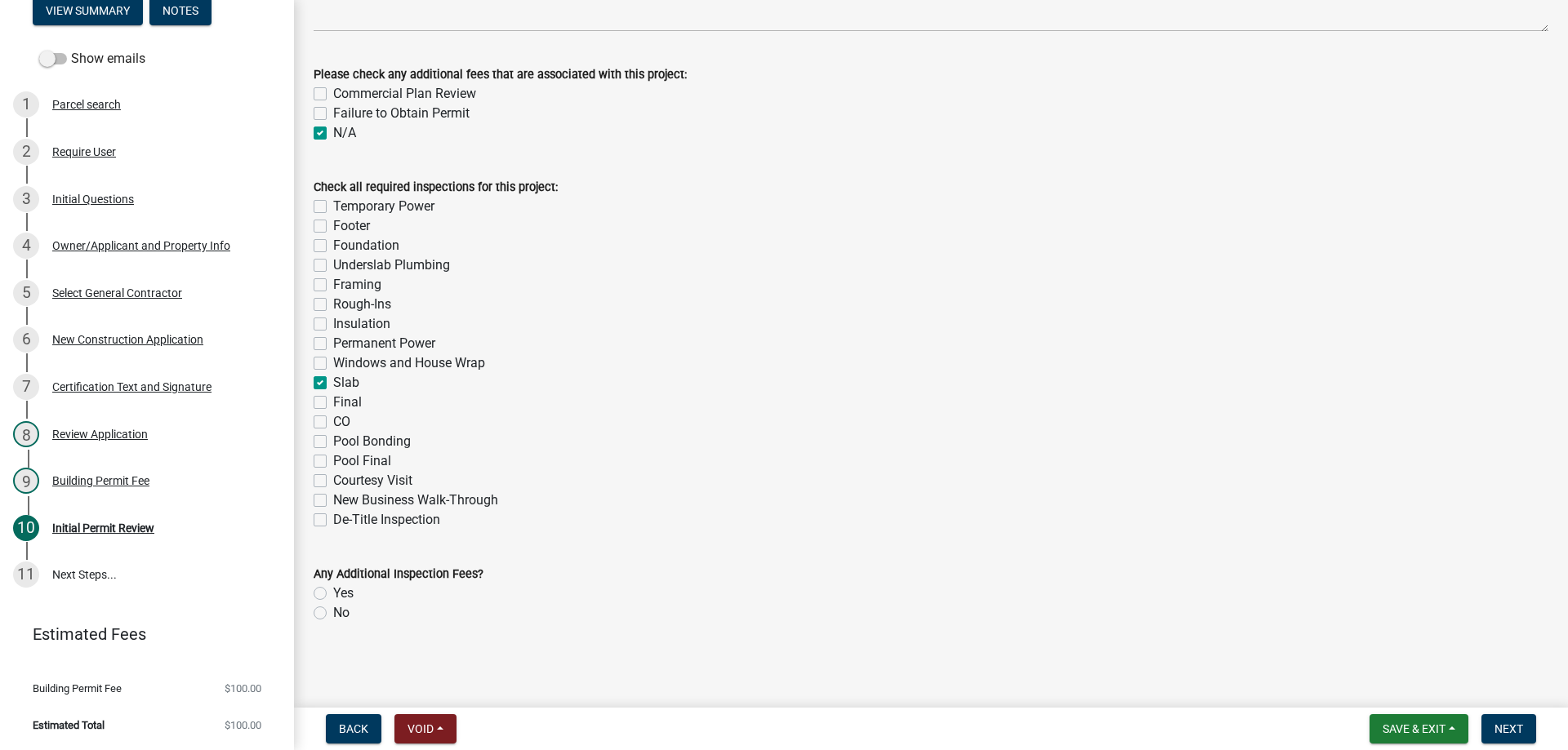
checkbox input "false"
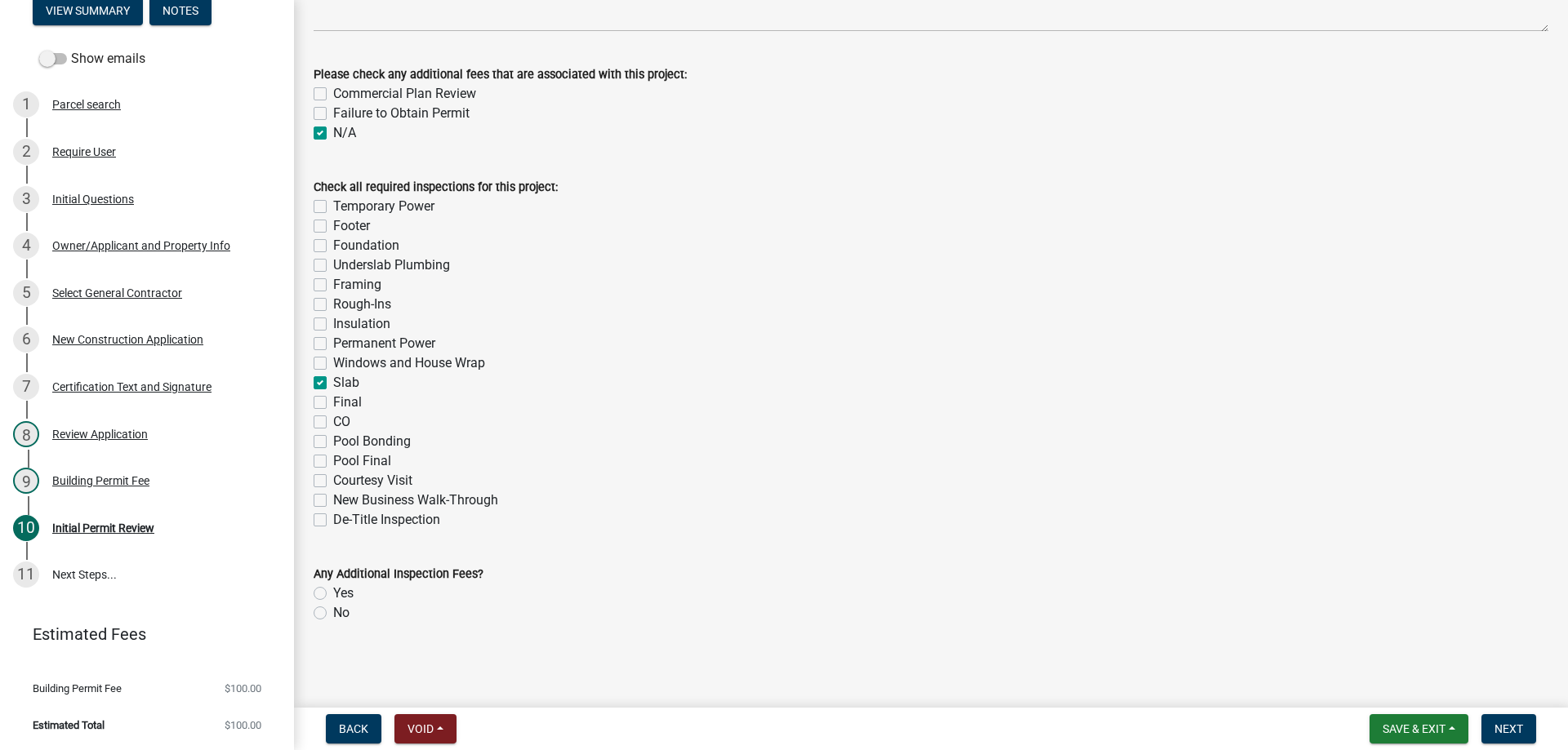
checkbox input "false"
click at [334, 405] on label "Final" at bounding box center [348, 402] width 28 height 20
click at [334, 403] on input "Final" at bounding box center [338, 398] width 10 height 10
checkbox input "true"
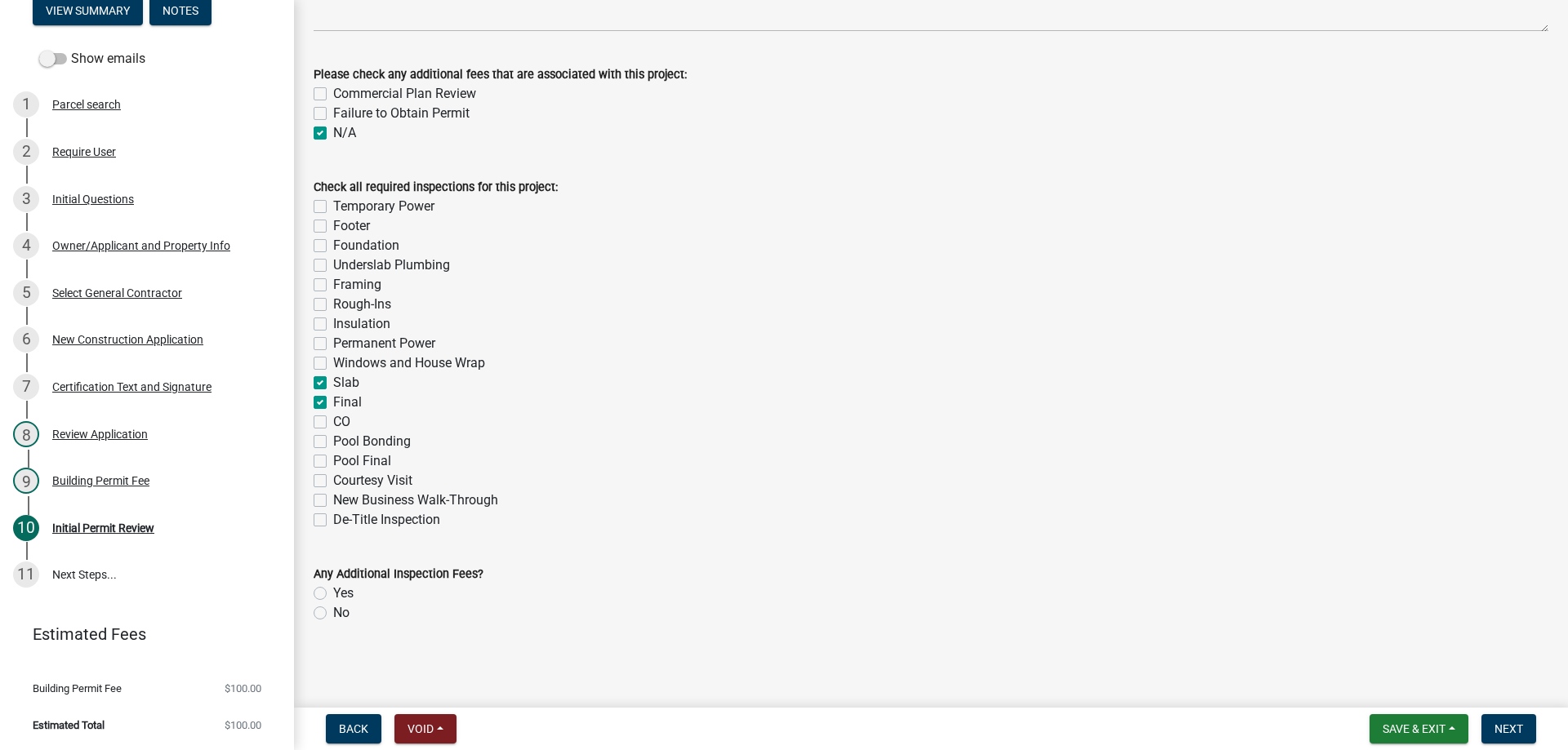
checkbox input "false"
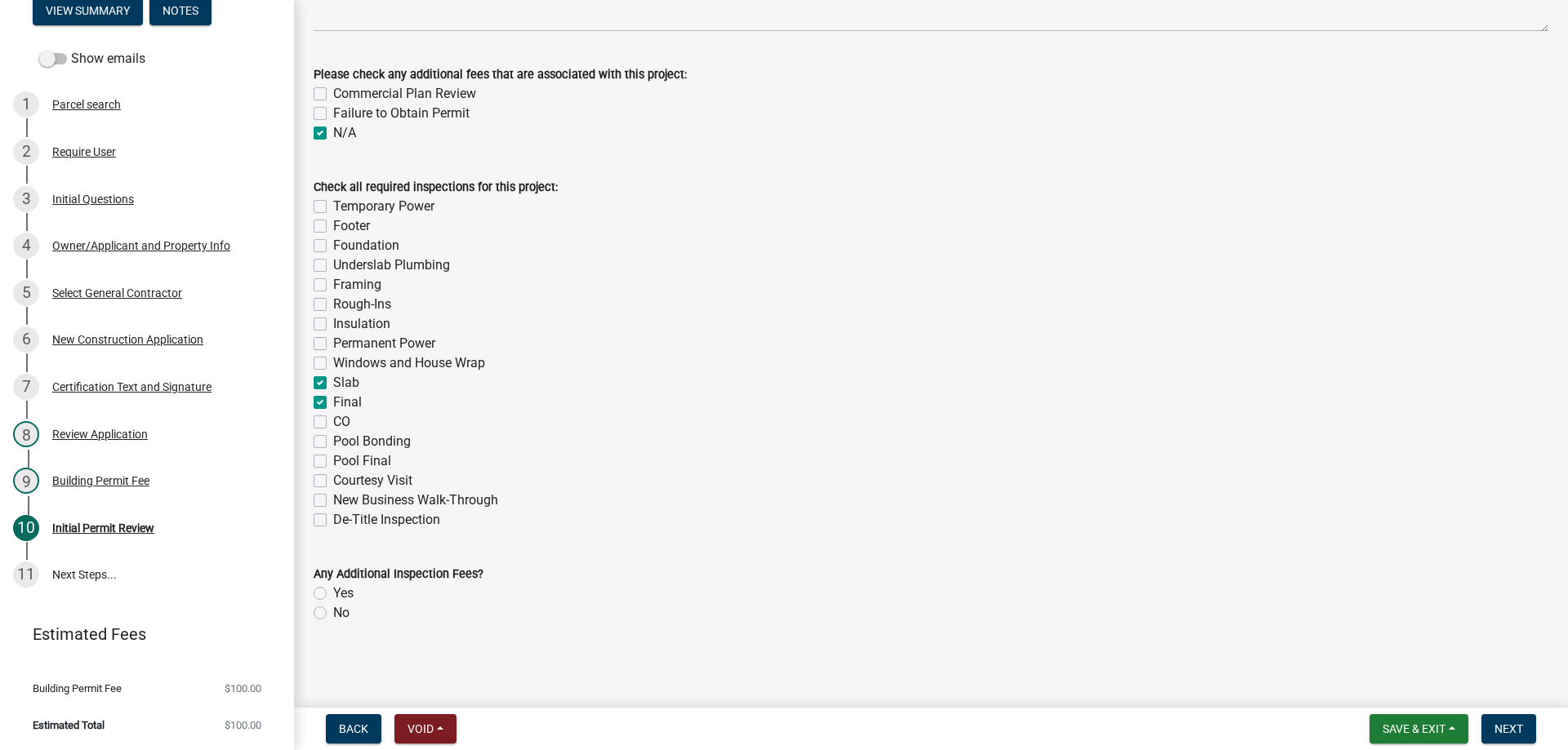
checkbox input "false"
checkbox input "true"
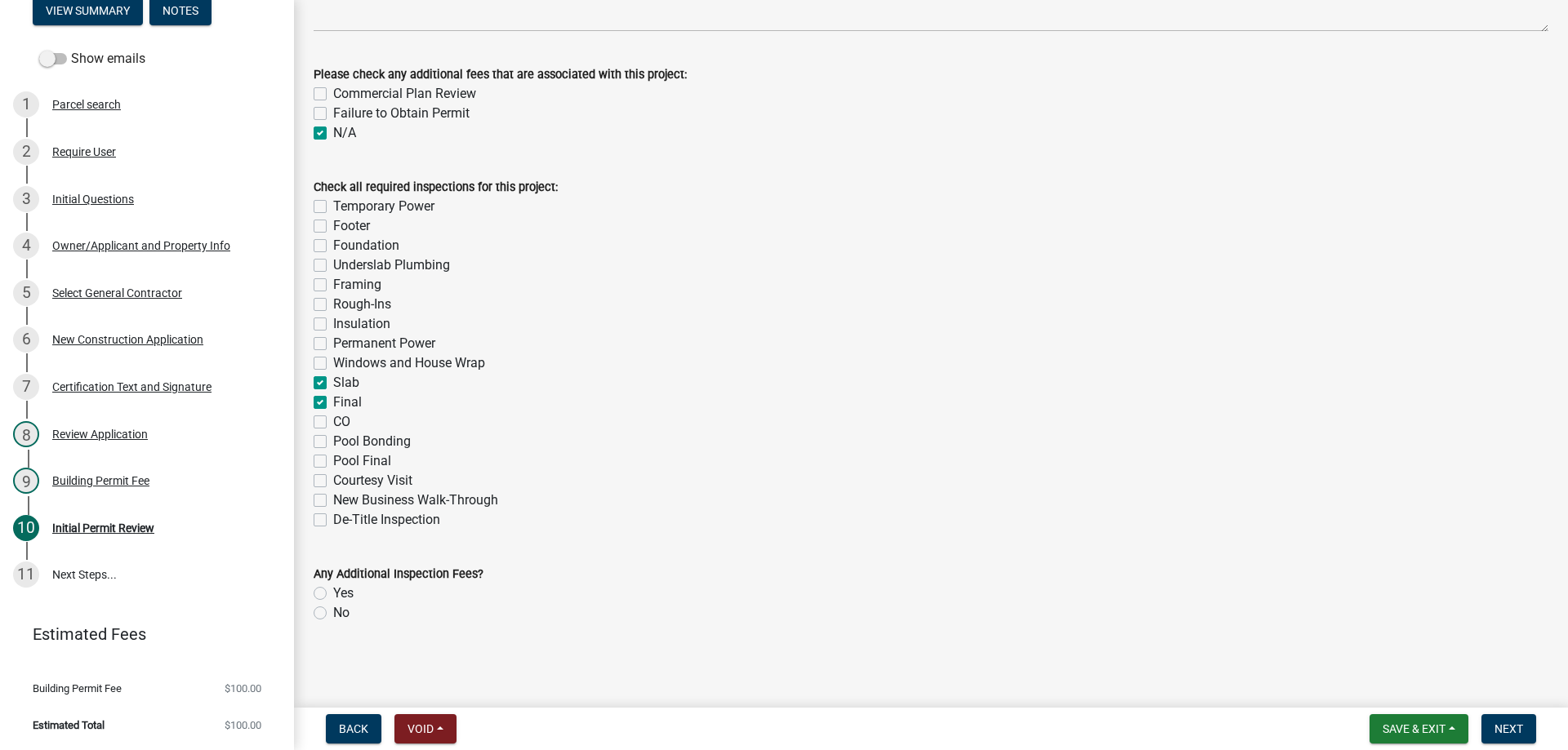
checkbox input "true"
checkbox input "false"
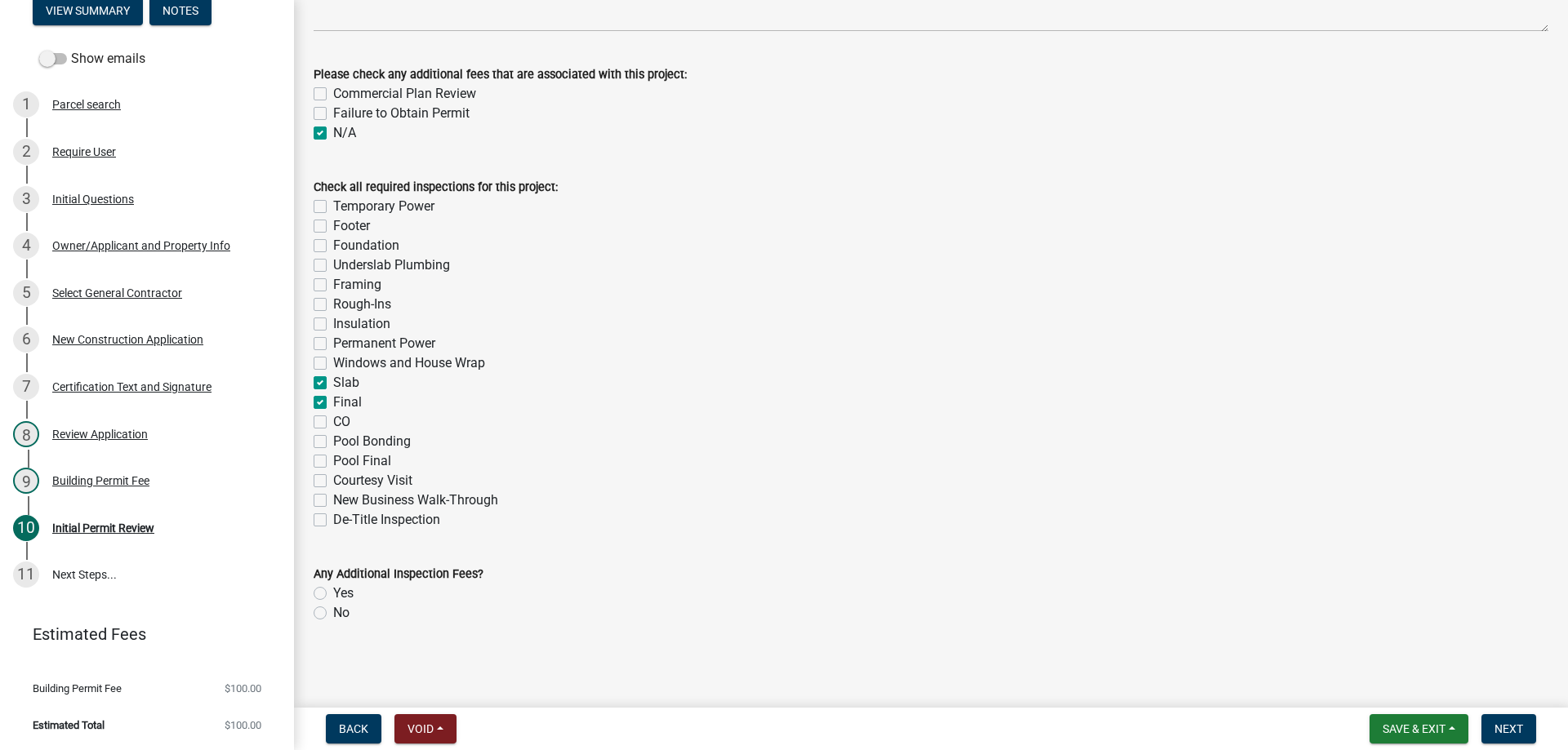
checkbox input "false"
click at [334, 615] on label "No" at bounding box center [341, 613] width 16 height 20
click at [334, 614] on input "No" at bounding box center [338, 608] width 10 height 10
radio input "true"
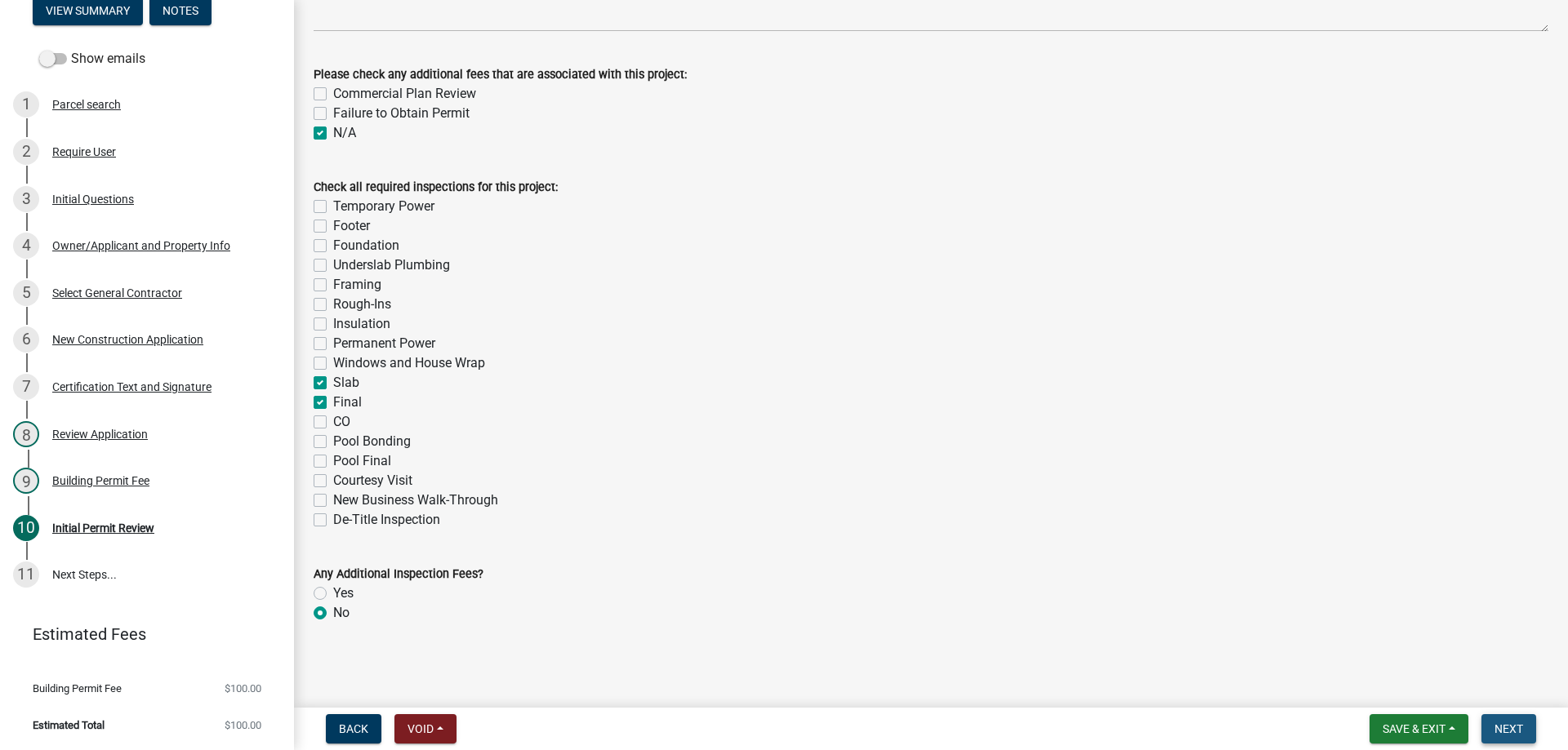
click at [1504, 726] on span "Next" at bounding box center [1508, 729] width 28 height 13
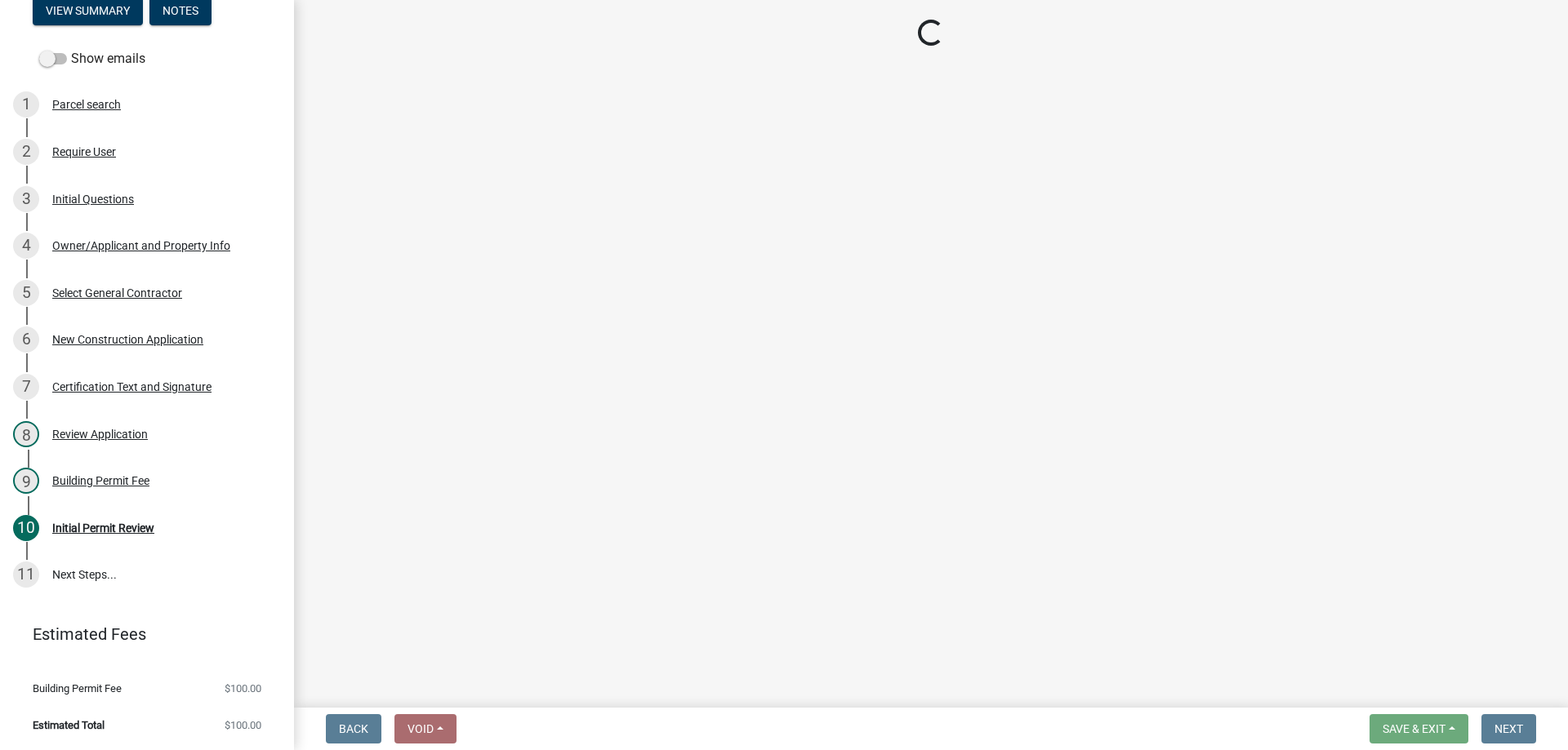
select select "3: 3"
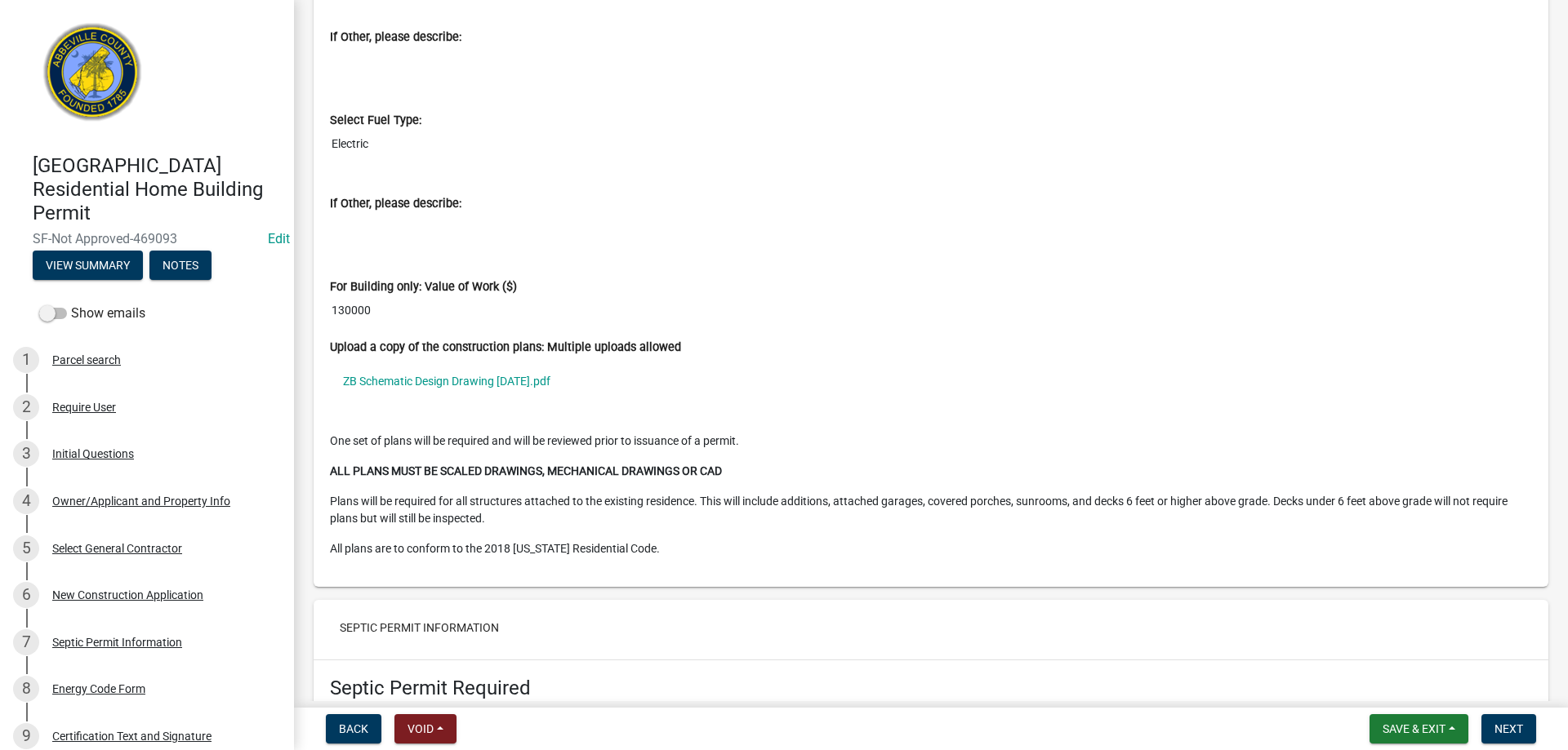
scroll to position [5795, 0]
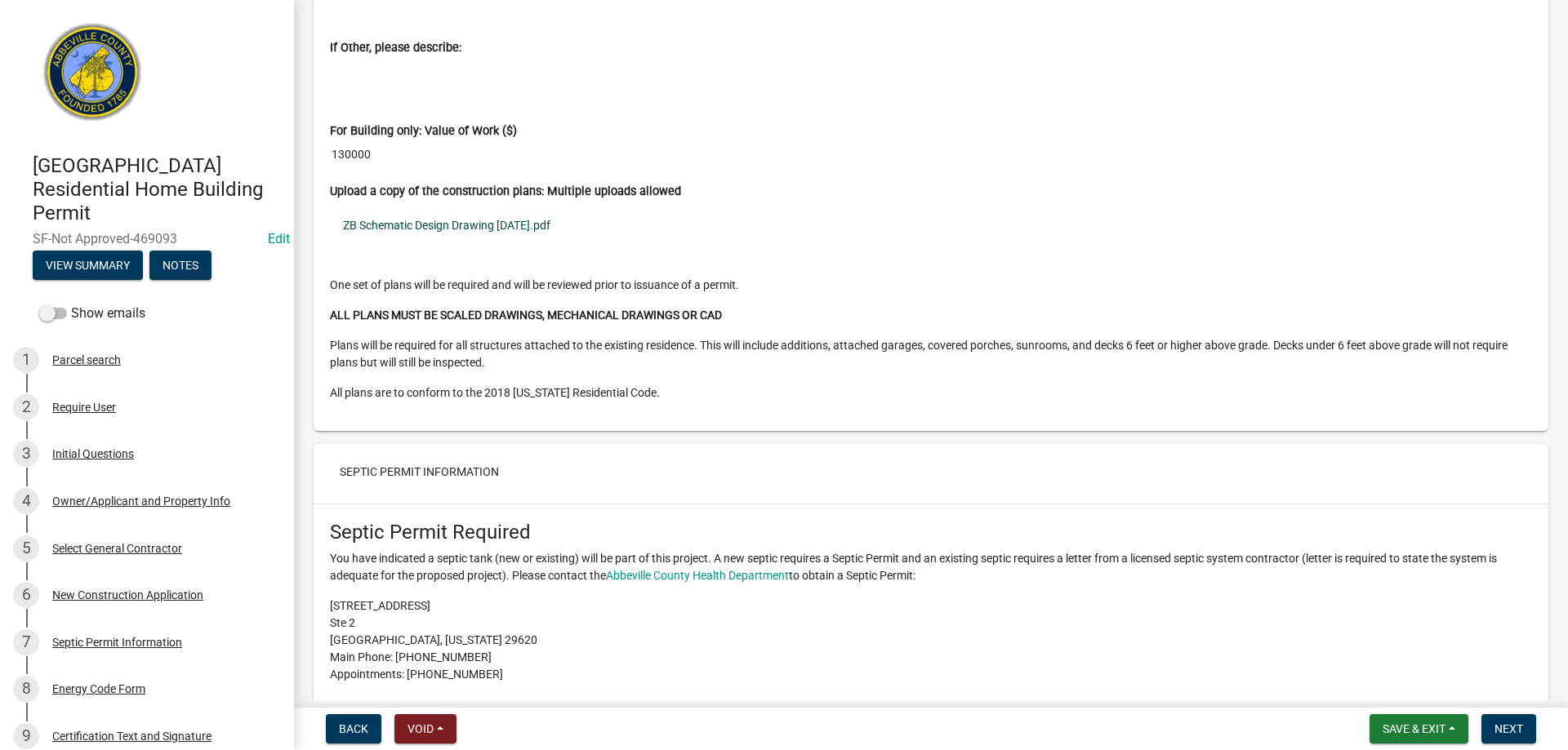
click at [430, 238] on link "ZB Schematic Design Drawing 8.25.2025.pdf" at bounding box center [931, 226] width 1202 height 38
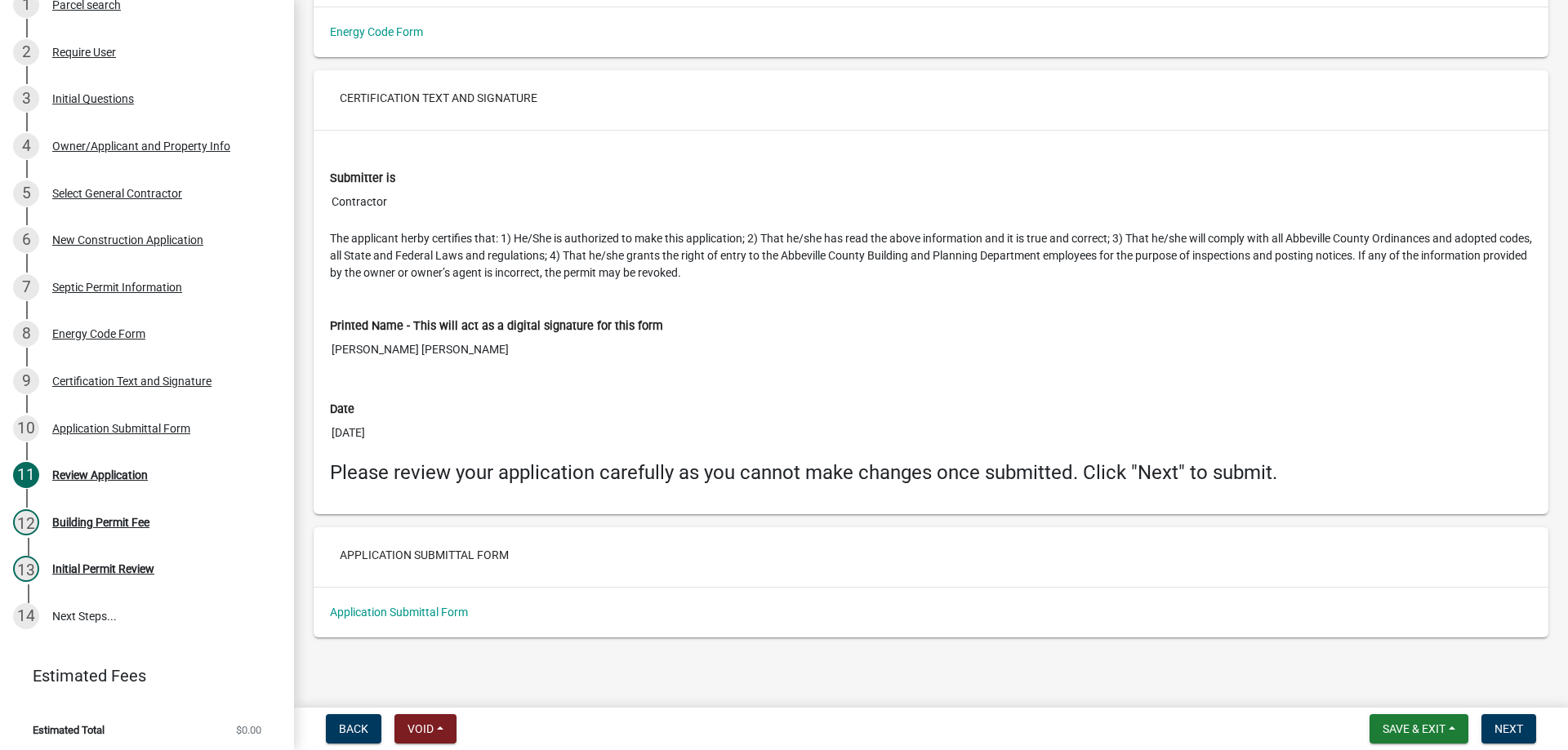
scroll to position [360, 0]
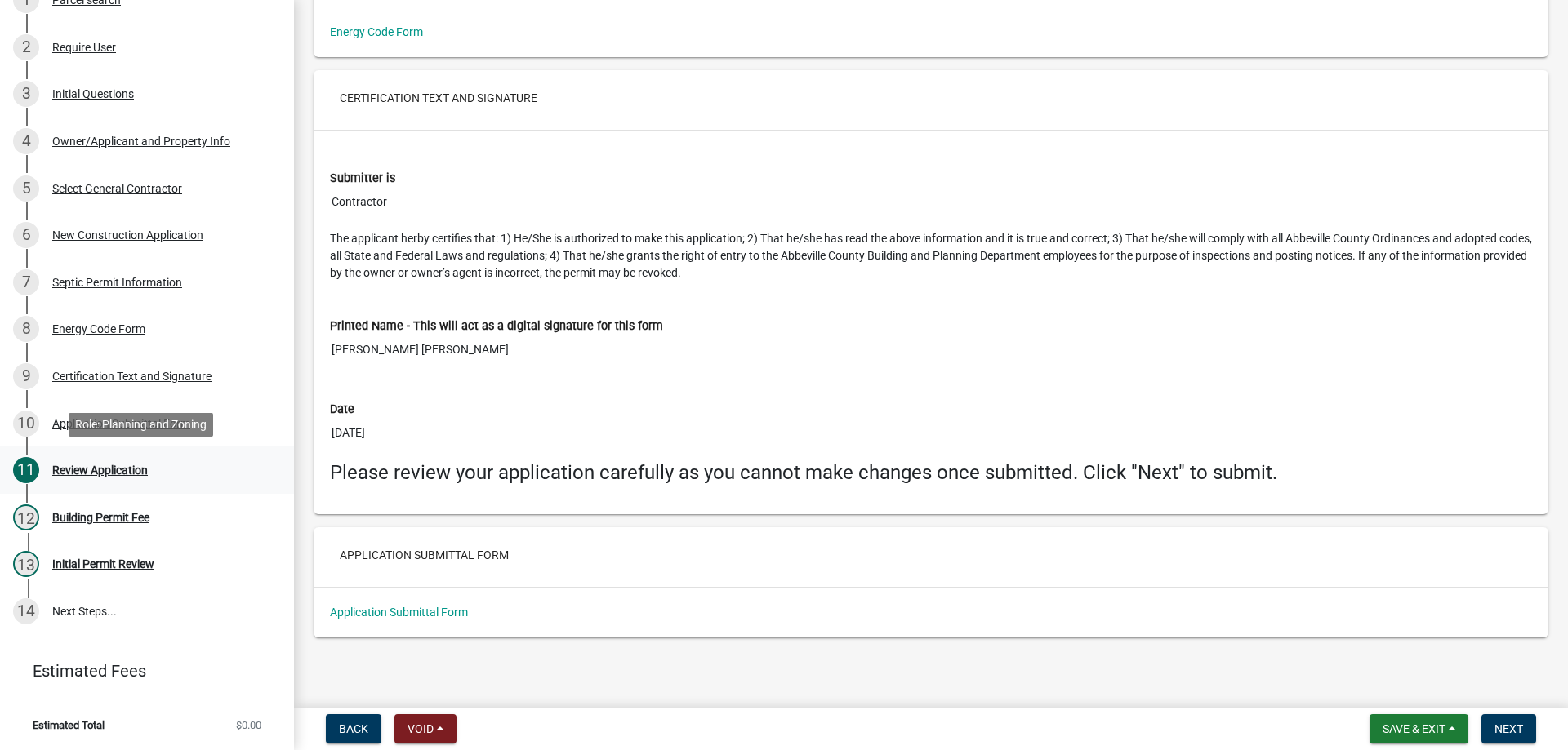
click at [92, 469] on div "Review Application" at bounding box center [99, 470] width 95 height 11
click at [84, 561] on div "Initial Permit Review" at bounding box center [103, 564] width 102 height 11
click at [60, 563] on div "Initial Permit Review" at bounding box center [103, 564] width 102 height 11
click at [74, 608] on link "14 Next Steps..." at bounding box center [146, 611] width 294 height 47
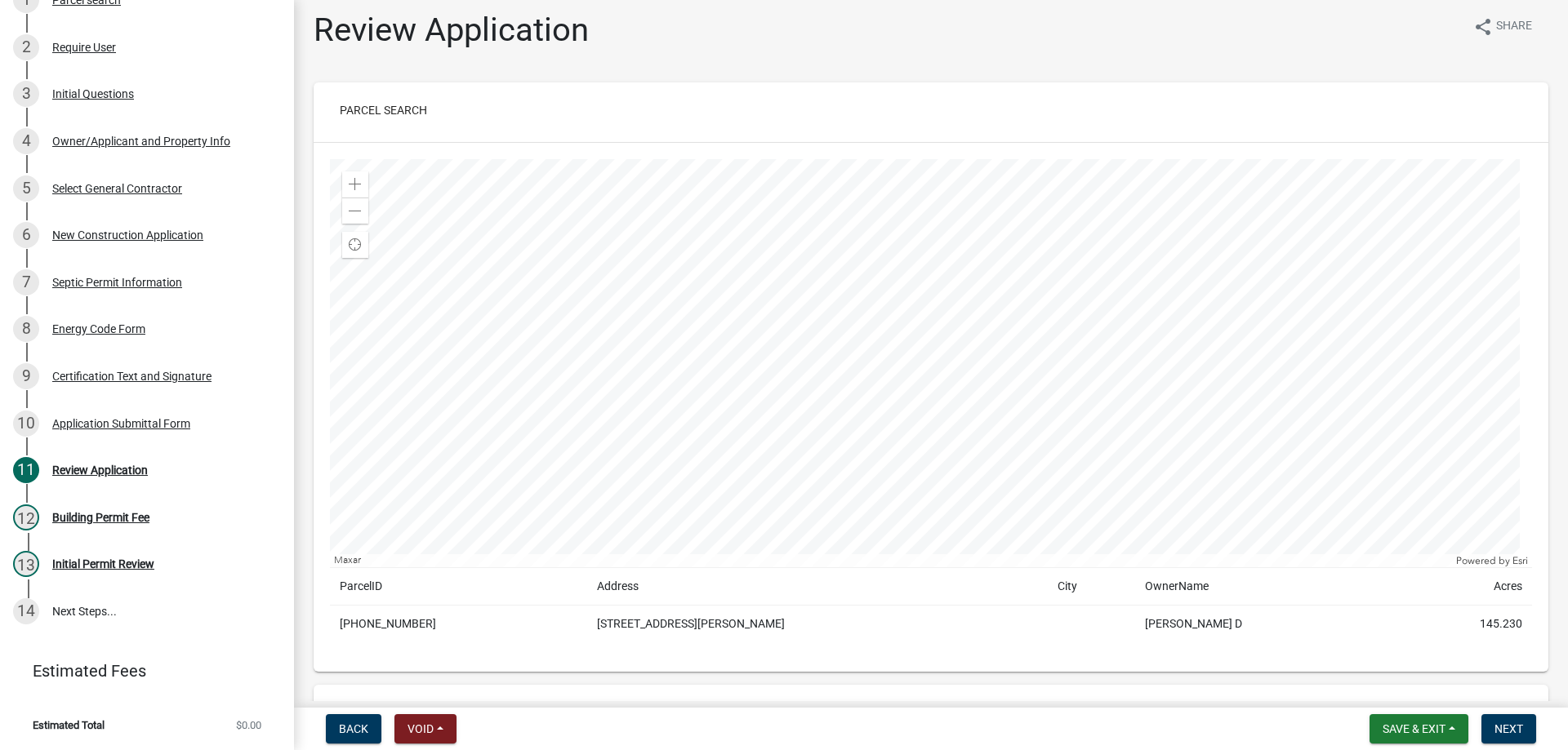
scroll to position [0, 0]
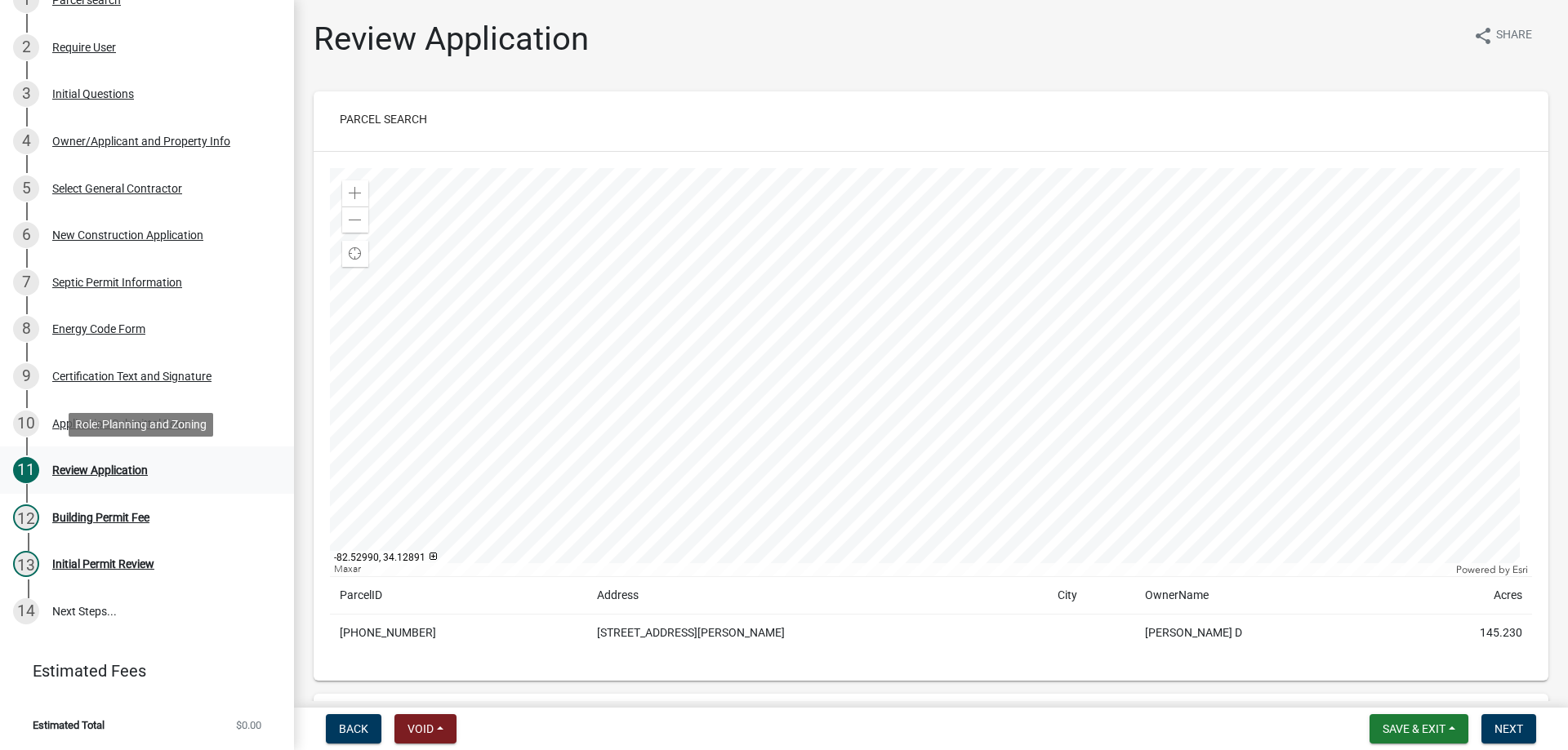
click at [83, 469] on div "Review Application" at bounding box center [99, 470] width 95 height 11
click at [26, 469] on div "11" at bounding box center [26, 470] width 26 height 26
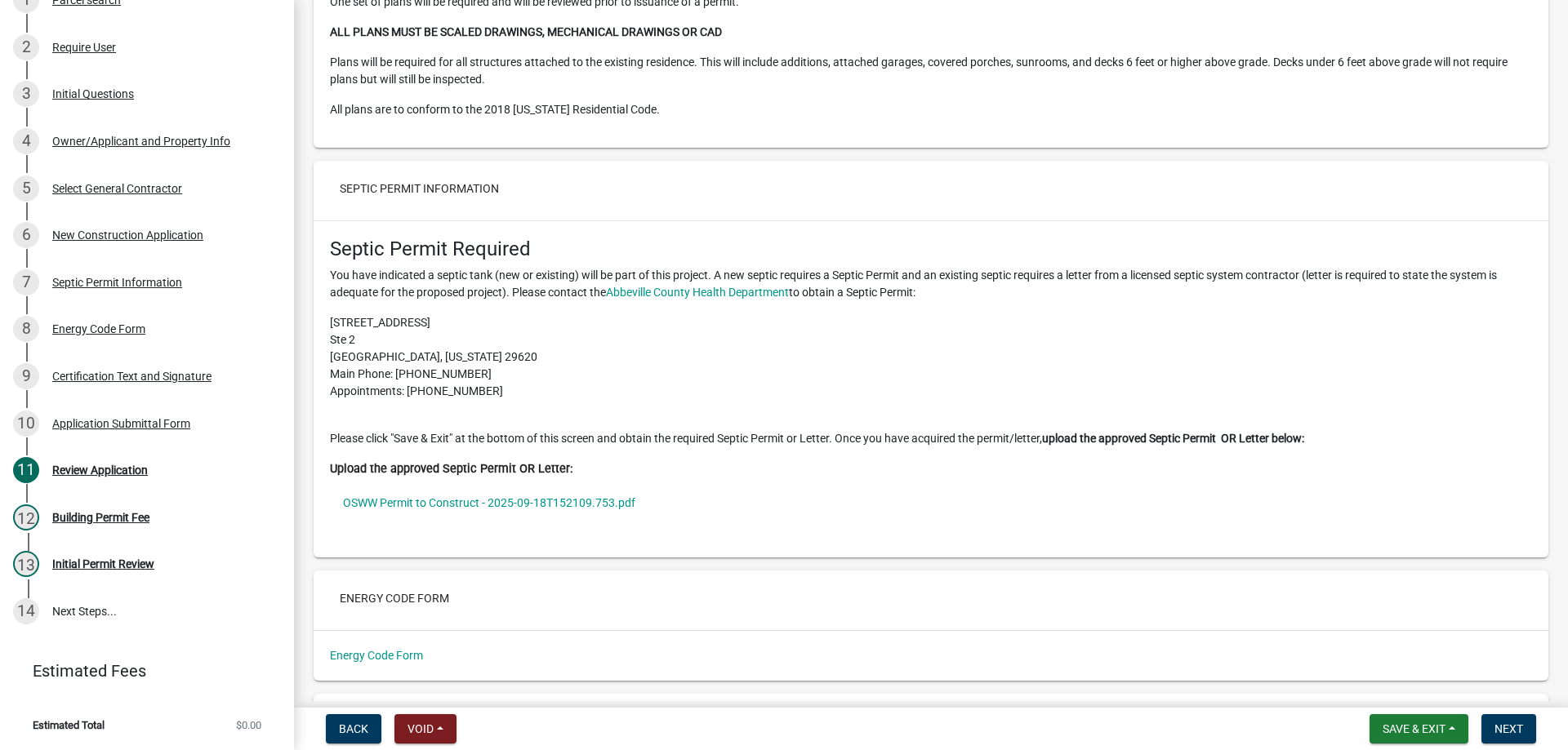
scroll to position [6719, 0]
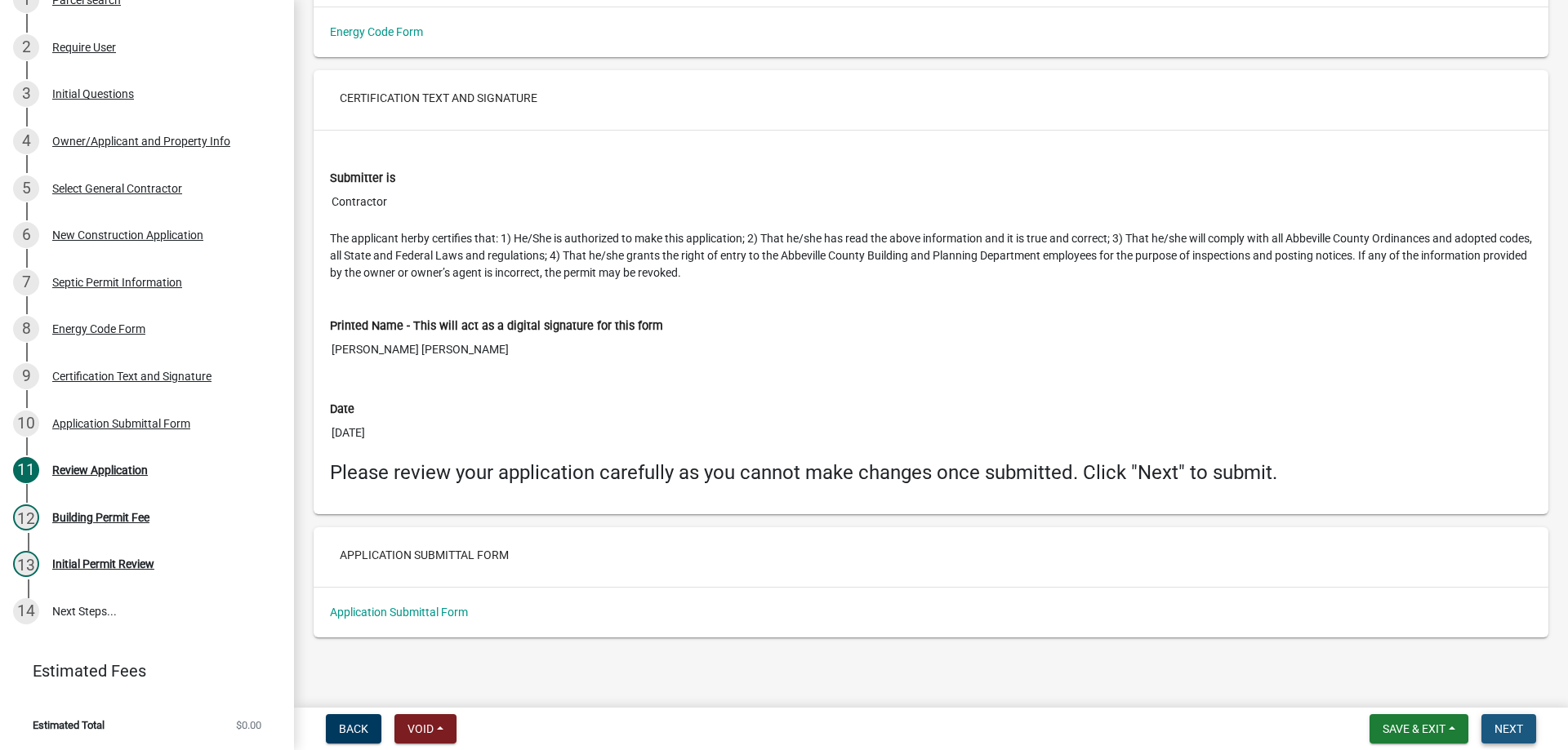
click at [1502, 726] on span "Next" at bounding box center [1508, 729] width 28 height 13
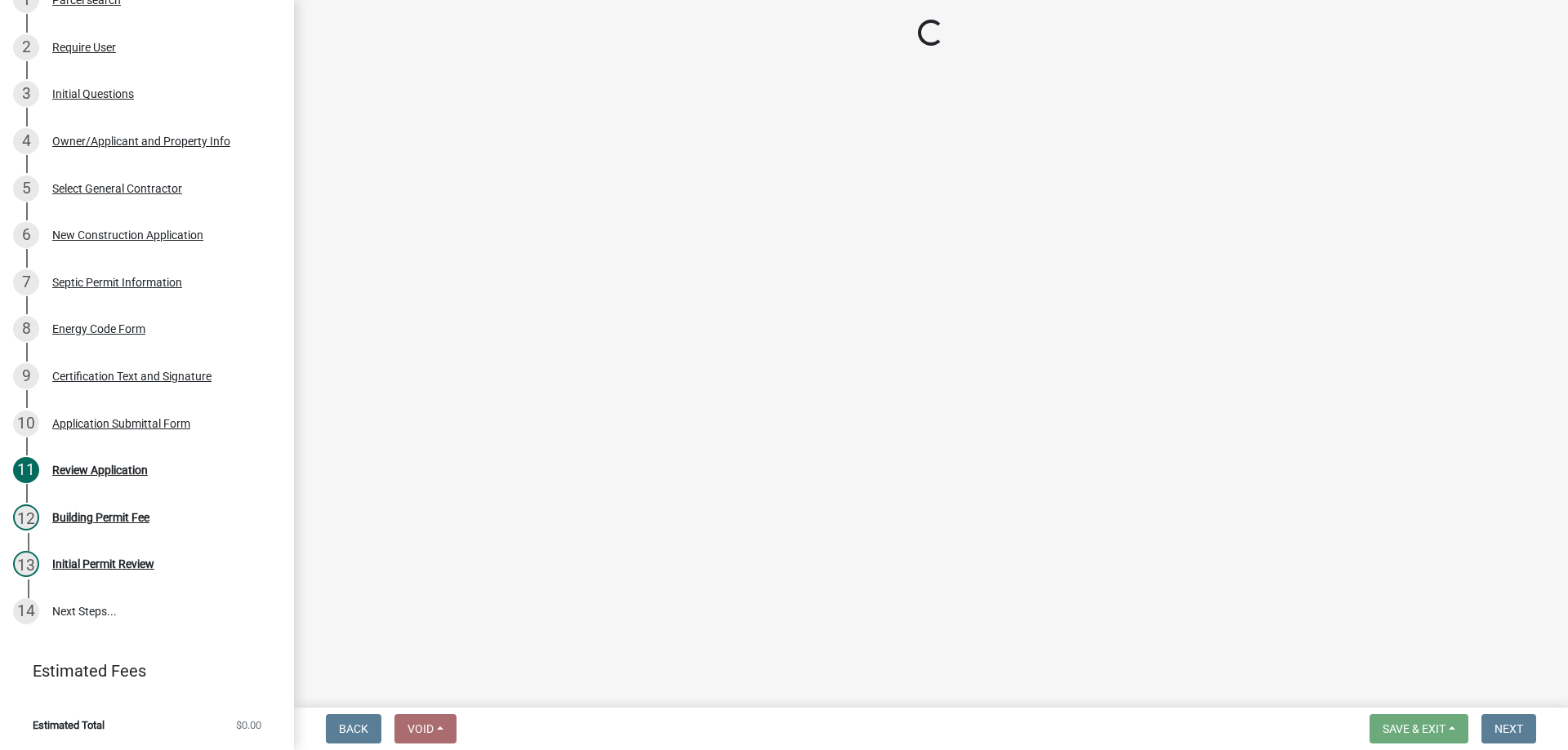
scroll to position [502, 0]
select select "3: 3"
